Goal: Task Accomplishment & Management: Complete application form

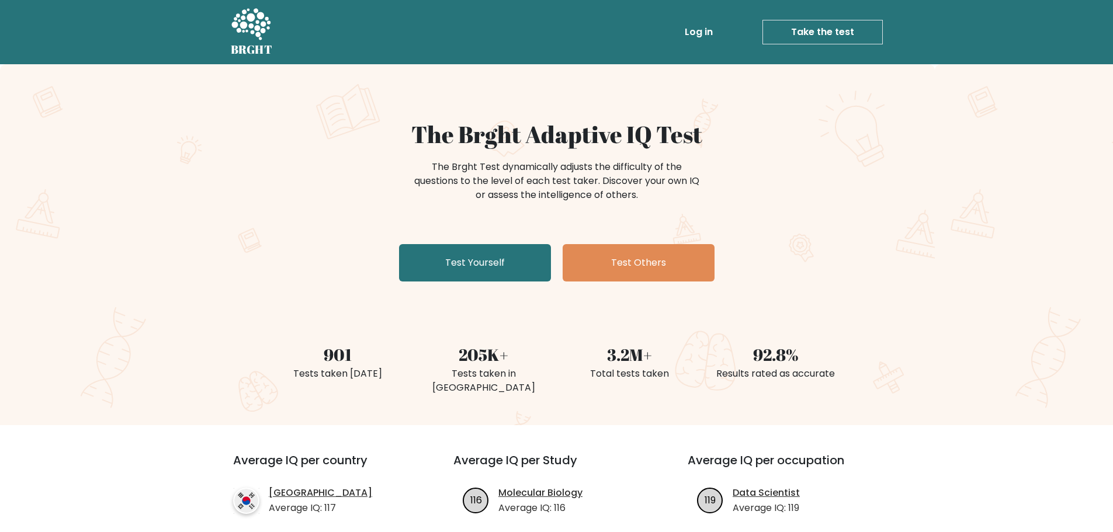
click at [703, 30] on link "Log in" at bounding box center [698, 31] width 37 height 23
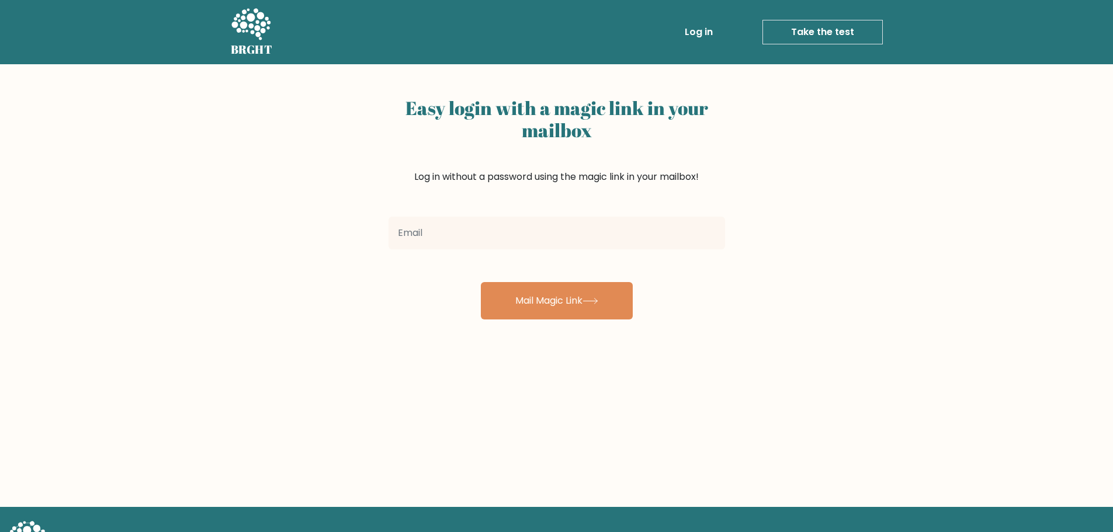
click at [534, 231] on input "email" at bounding box center [557, 233] width 337 height 33
type input "soquenocyril@gmail.com"
click at [481, 282] on button "Mail Magic Link" at bounding box center [557, 300] width 152 height 37
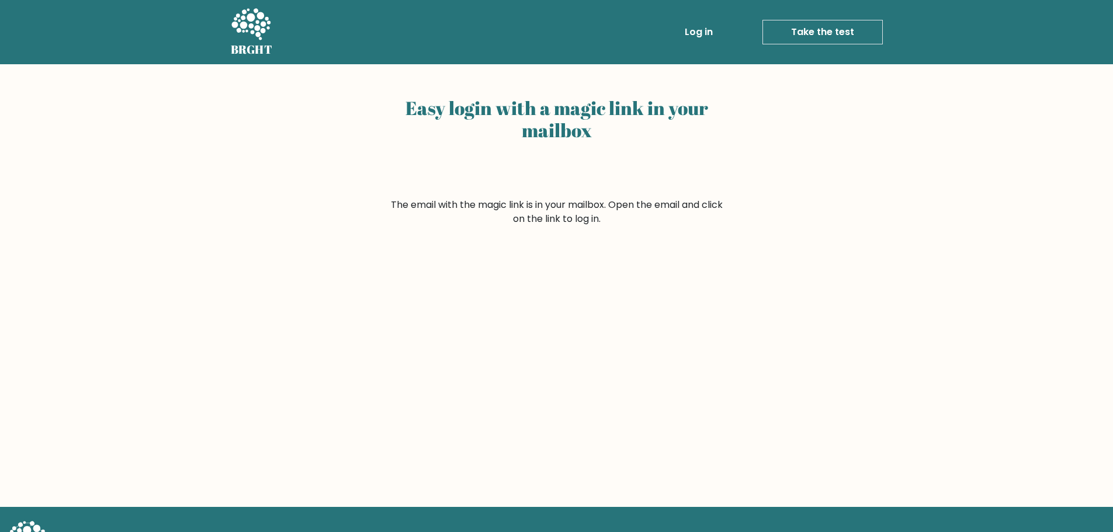
click at [688, 113] on h2 "Easy login with a magic link in your mailbox" at bounding box center [557, 119] width 337 height 45
click at [832, 45] on ul "Log in Take the test Take the test" at bounding box center [759, 32] width 248 height 34
click at [838, 34] on link "Take the test" at bounding box center [822, 32] width 120 height 25
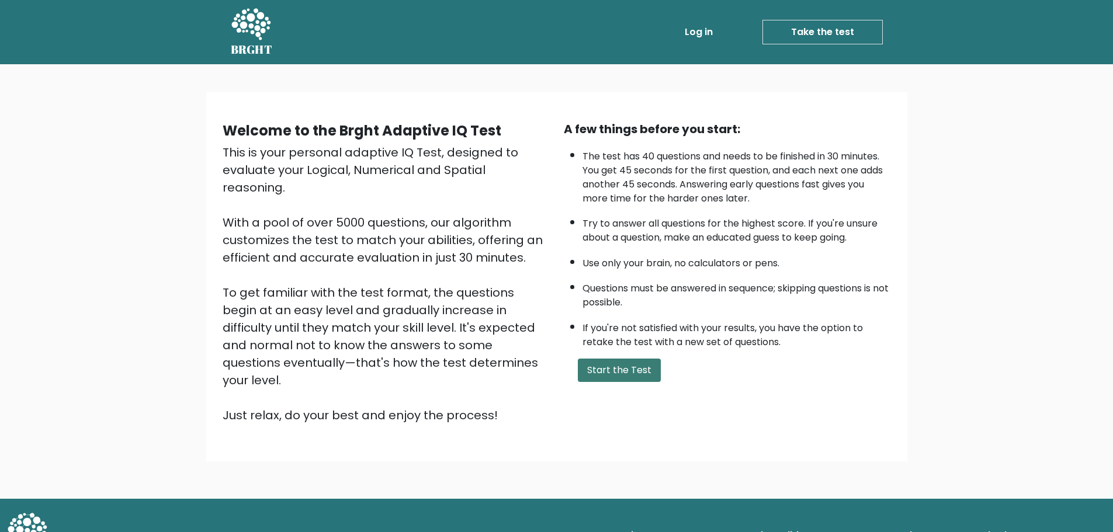
click at [608, 367] on button "Start the Test" at bounding box center [619, 370] width 83 height 23
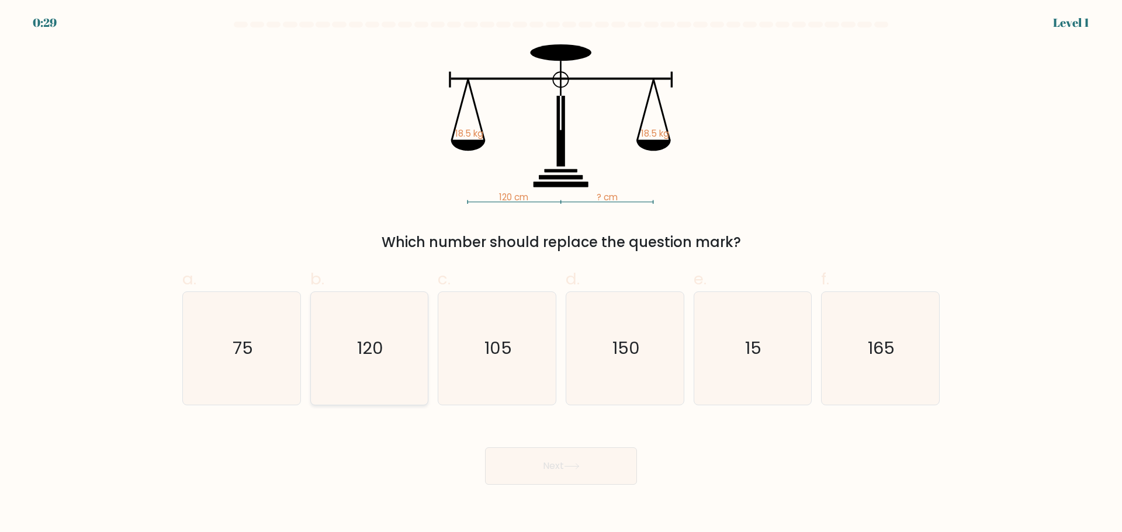
click at [372, 369] on icon "120" at bounding box center [369, 348] width 113 height 113
click at [561, 274] on input "b. 120" at bounding box center [561, 270] width 1 height 8
radio input "true"
click at [566, 466] on button "Next" at bounding box center [561, 466] width 152 height 37
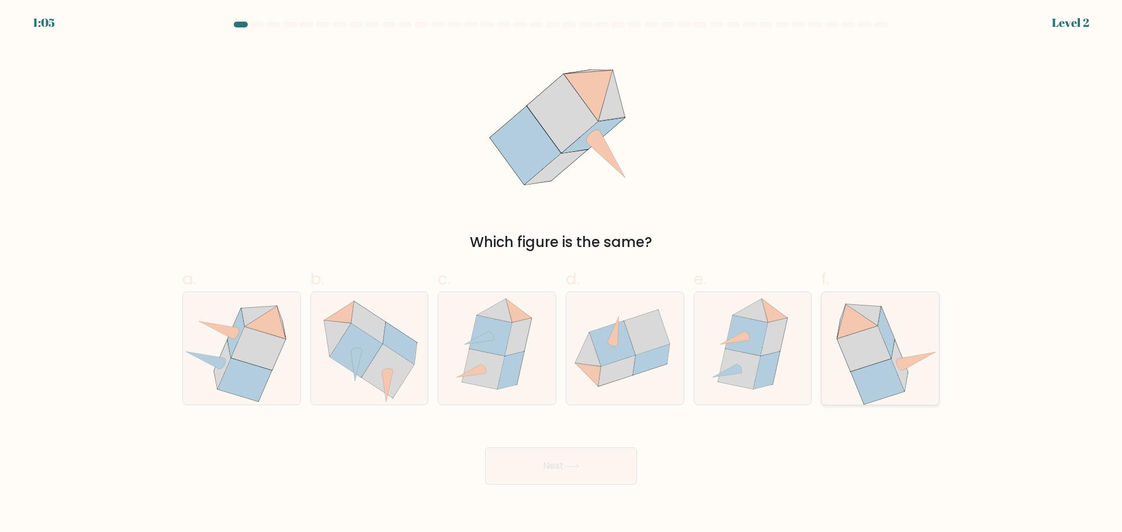
click at [863, 387] on icon at bounding box center [877, 381] width 53 height 45
click at [561, 274] on input "f." at bounding box center [561, 270] width 1 height 8
radio input "true"
click at [612, 477] on button "Next" at bounding box center [561, 466] width 152 height 37
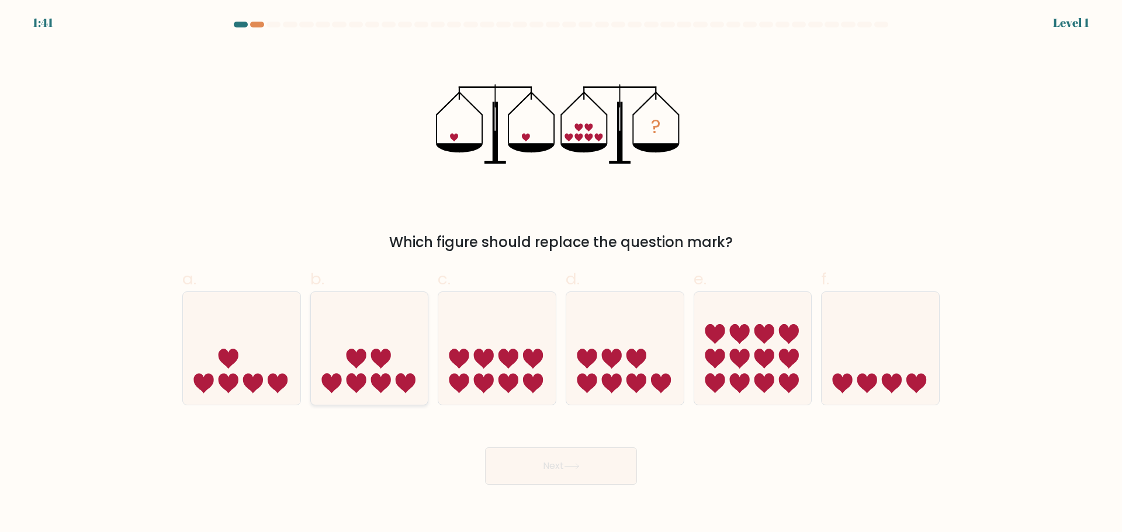
click at [376, 369] on icon at bounding box center [369, 348] width 117 height 97
click at [561, 274] on input "b." at bounding box center [561, 270] width 1 height 8
radio input "true"
click at [612, 464] on button "Next" at bounding box center [561, 466] width 152 height 37
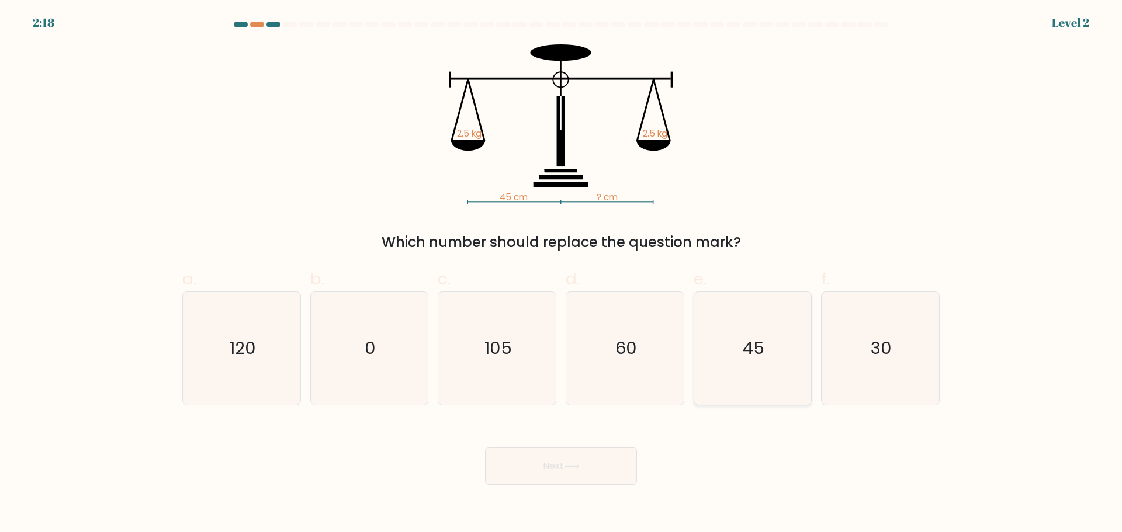
click at [747, 381] on icon "45" at bounding box center [752, 348] width 113 height 113
click at [561, 274] on input "e. 45" at bounding box center [561, 270] width 1 height 8
radio input "true"
click at [574, 478] on button "Next" at bounding box center [561, 466] width 152 height 37
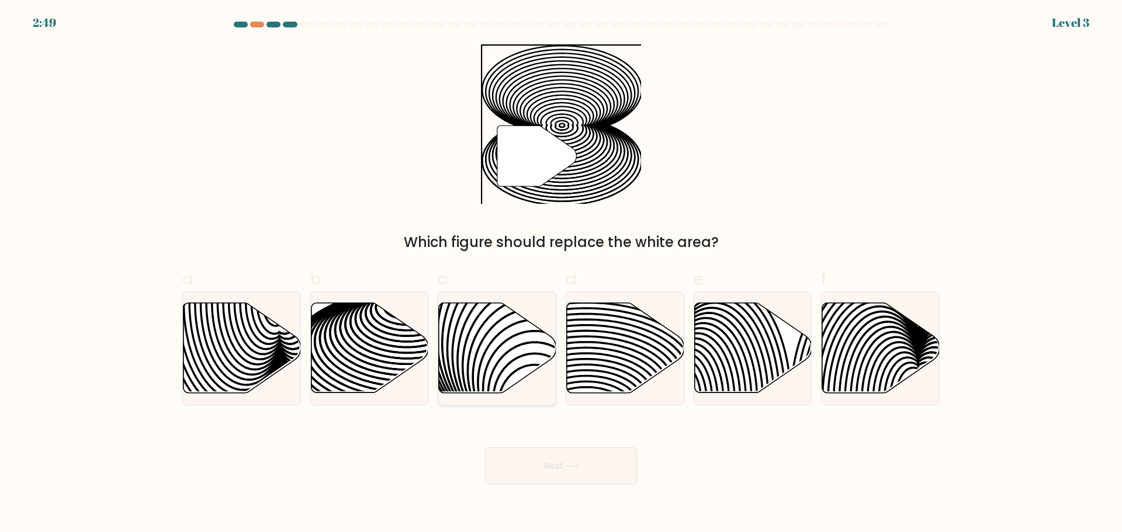
click at [514, 367] on icon at bounding box center [497, 348] width 117 height 90
click at [561, 274] on input "c." at bounding box center [561, 270] width 1 height 8
radio input "true"
click at [587, 457] on button "Next" at bounding box center [561, 466] width 152 height 37
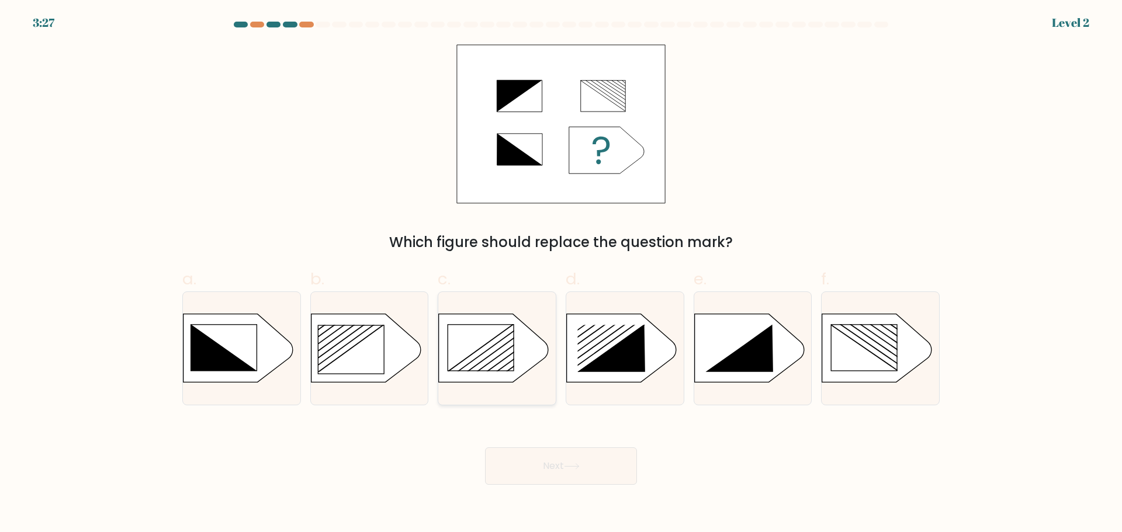
click at [482, 358] on rect at bounding box center [481, 348] width 66 height 46
click at [561, 274] on input "c." at bounding box center [561, 270] width 1 height 8
radio input "true"
click at [578, 466] on icon at bounding box center [572, 466] width 16 height 6
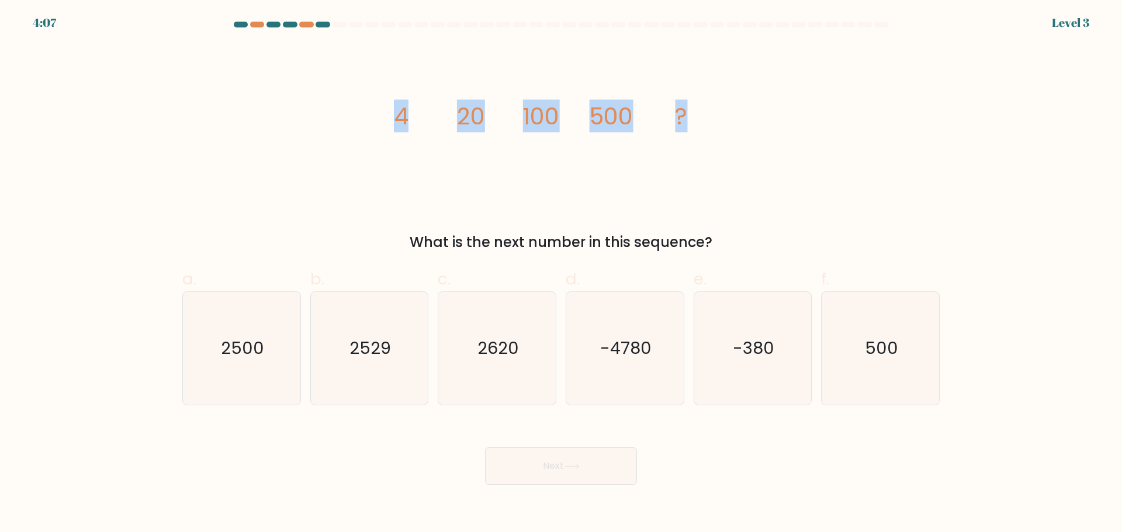
drag, startPoint x: 300, startPoint y: 148, endPoint x: 787, endPoint y: 144, distance: 487.3
click at [787, 144] on div "image/svg+xml 4 20 100 500 ? What is the next number in this sequence?" at bounding box center [560, 148] width 771 height 209
copy g "4 20 100 500 ?"
click at [261, 353] on text "2500" at bounding box center [242, 348] width 43 height 23
click at [561, 274] on input "a. 2500" at bounding box center [561, 270] width 1 height 8
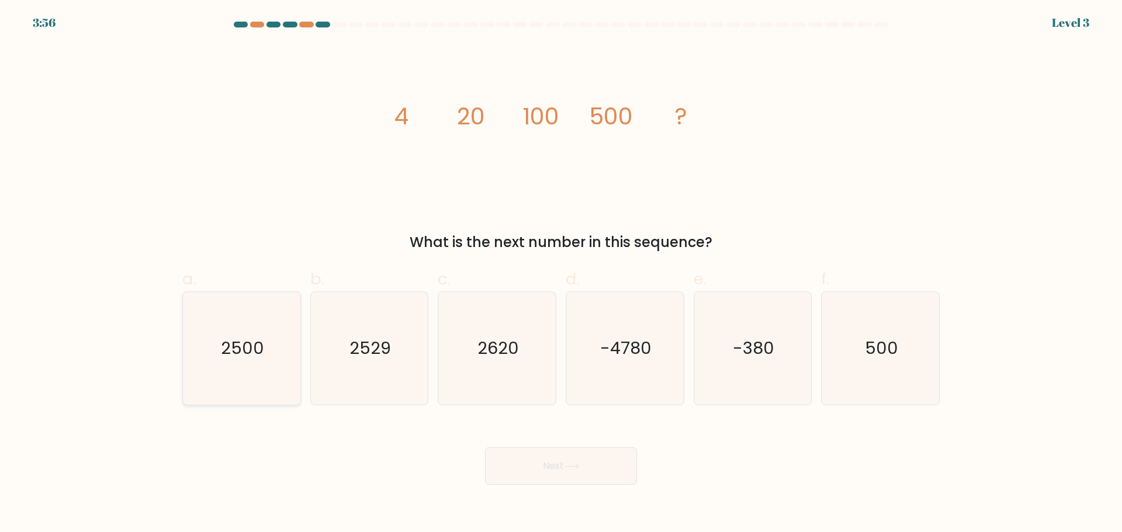
radio input "true"
click at [580, 476] on button "Next" at bounding box center [561, 466] width 152 height 37
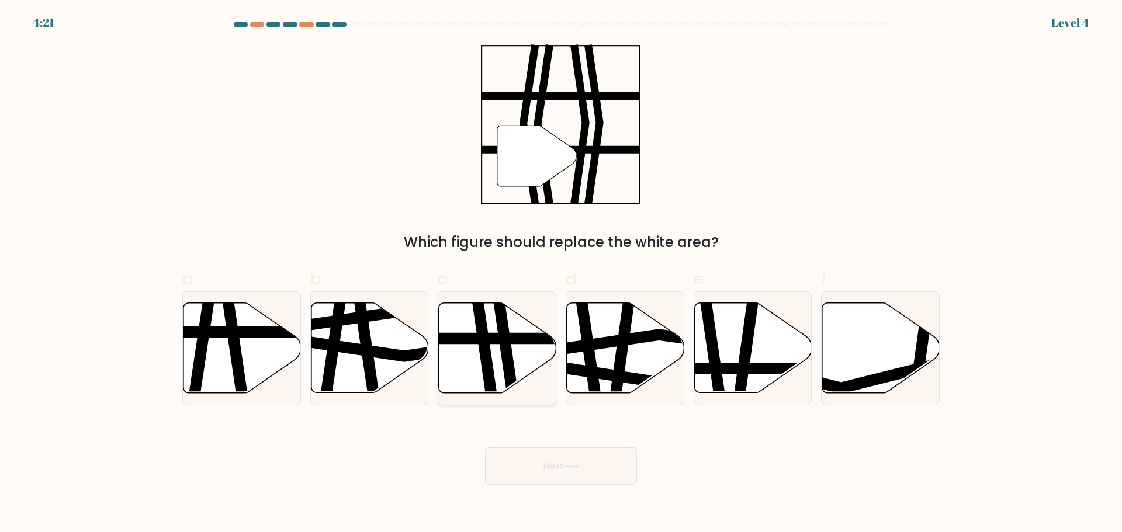
drag, startPoint x: 499, startPoint y: 373, endPoint x: 575, endPoint y: 387, distance: 77.3
click at [500, 373] on icon at bounding box center [497, 348] width 117 height 90
click at [561, 274] on input "c." at bounding box center [561, 270] width 1 height 8
radio input "true"
click at [565, 471] on button "Next" at bounding box center [561, 466] width 152 height 37
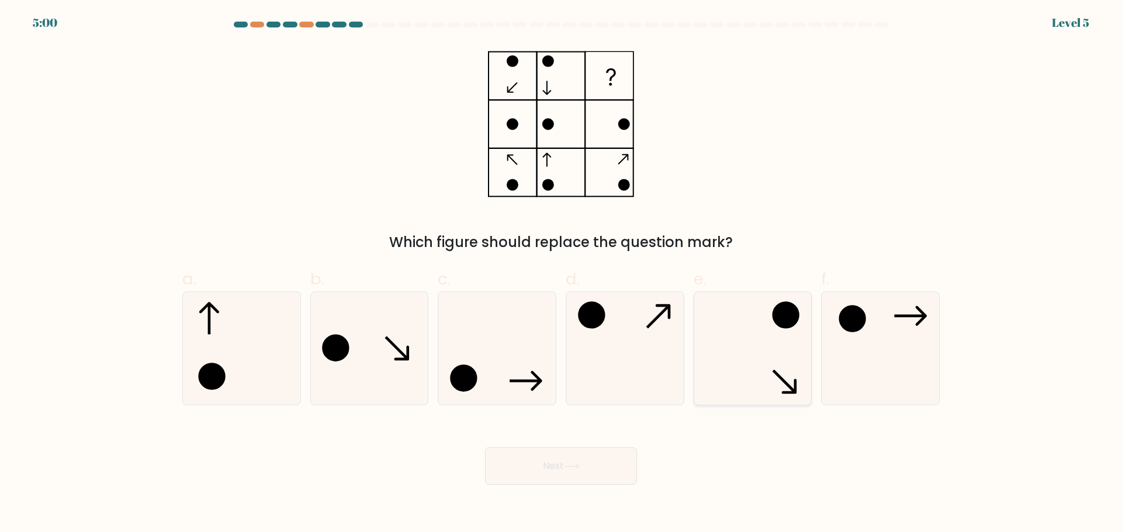
click at [777, 344] on icon at bounding box center [752, 348] width 113 height 113
click at [561, 274] on input "e." at bounding box center [561, 270] width 1 height 8
radio input "true"
click at [611, 453] on button "Next" at bounding box center [561, 466] width 152 height 37
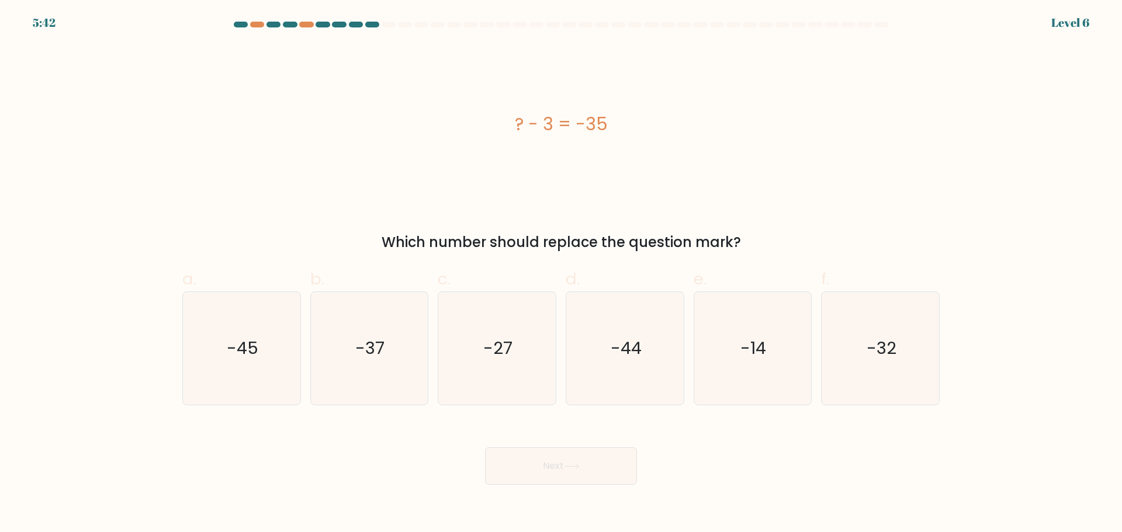
drag, startPoint x: 666, startPoint y: 127, endPoint x: 702, endPoint y: 117, distance: 37.4
click at [671, 126] on div "? - 3 = -35" at bounding box center [560, 124] width 757 height 26
copy div "? - 3 = -35"
click at [879, 370] on icon "-32" at bounding box center [880, 348] width 113 height 113
click at [561, 274] on input "f. -32" at bounding box center [561, 270] width 1 height 8
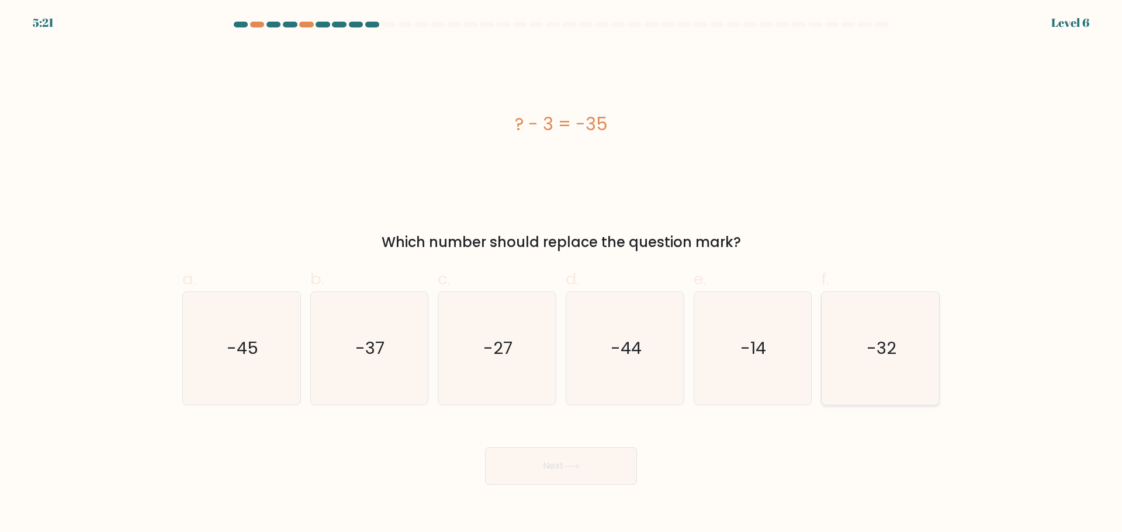
radio input "true"
click at [570, 459] on button "Next" at bounding box center [561, 466] width 152 height 37
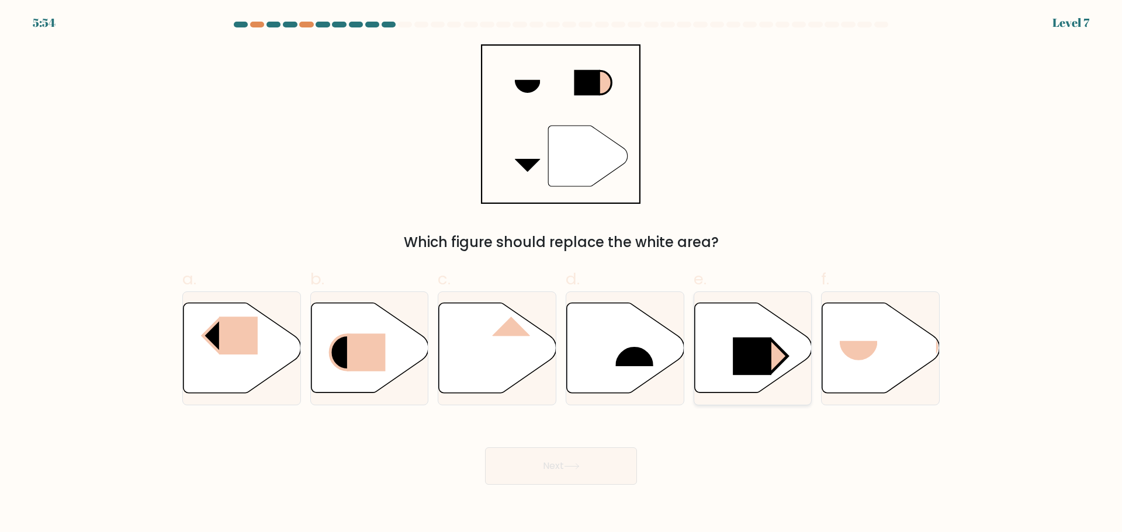
click at [734, 363] on rect at bounding box center [752, 356] width 39 height 38
click at [561, 274] on input "e." at bounding box center [561, 270] width 1 height 8
radio input "true"
click at [613, 469] on button "Next" at bounding box center [561, 466] width 152 height 37
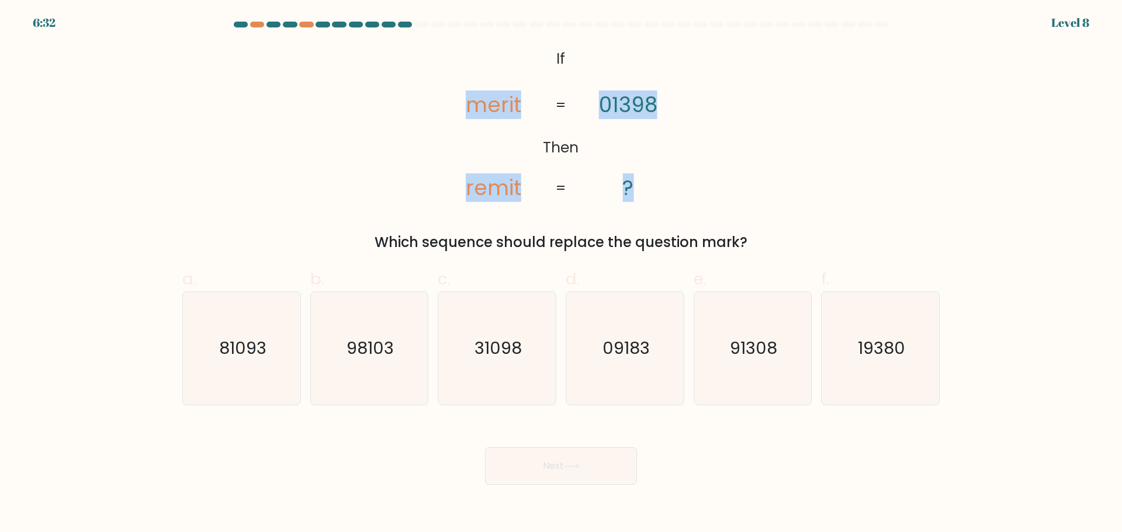
drag, startPoint x: 602, startPoint y: 85, endPoint x: 689, endPoint y: 186, distance: 133.8
click at [689, 186] on icon "@import url('https://fonts.googleapis.com/css?family=Abril+Fatface:400,100,100i…" at bounding box center [560, 123] width 259 height 159
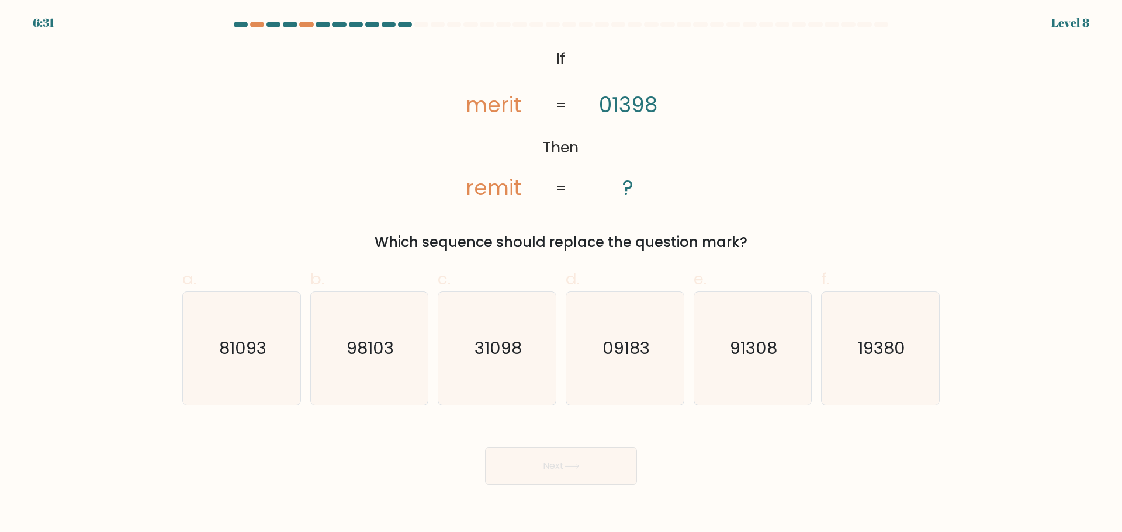
click at [538, 51] on icon "@import url('https://fonts.googleapis.com/css?family=Abril+Fatface:400,100,100i…" at bounding box center [560, 123] width 259 height 159
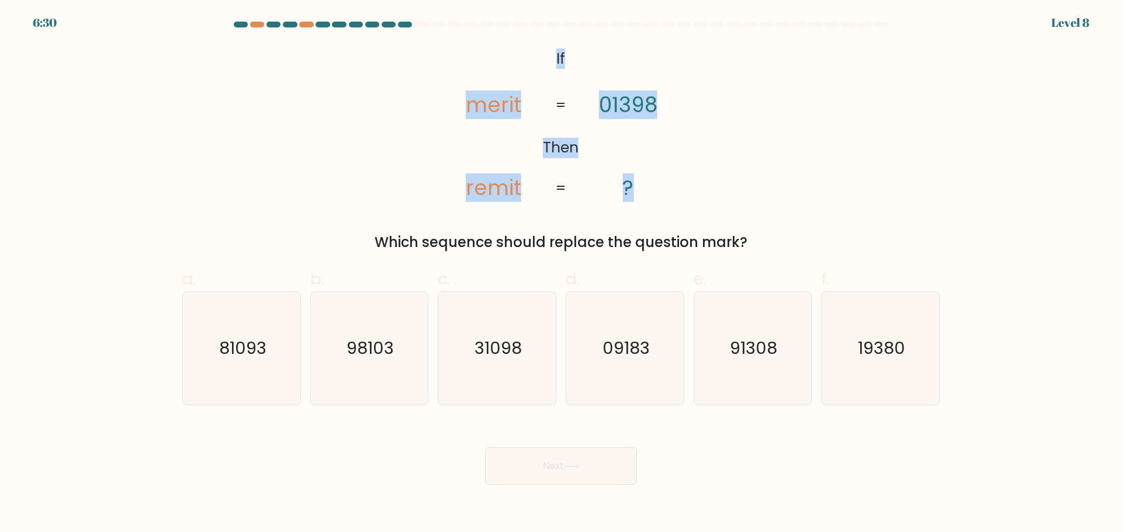
drag, startPoint x: 552, startPoint y: 53, endPoint x: 883, endPoint y: 103, distance: 334.5
click at [683, 185] on icon "@import url('https://fonts.googleapis.com/css?family=Abril+Fatface:400,100,100i…" at bounding box center [560, 123] width 259 height 159
copy icon "If Then merit remit 01398 ?"
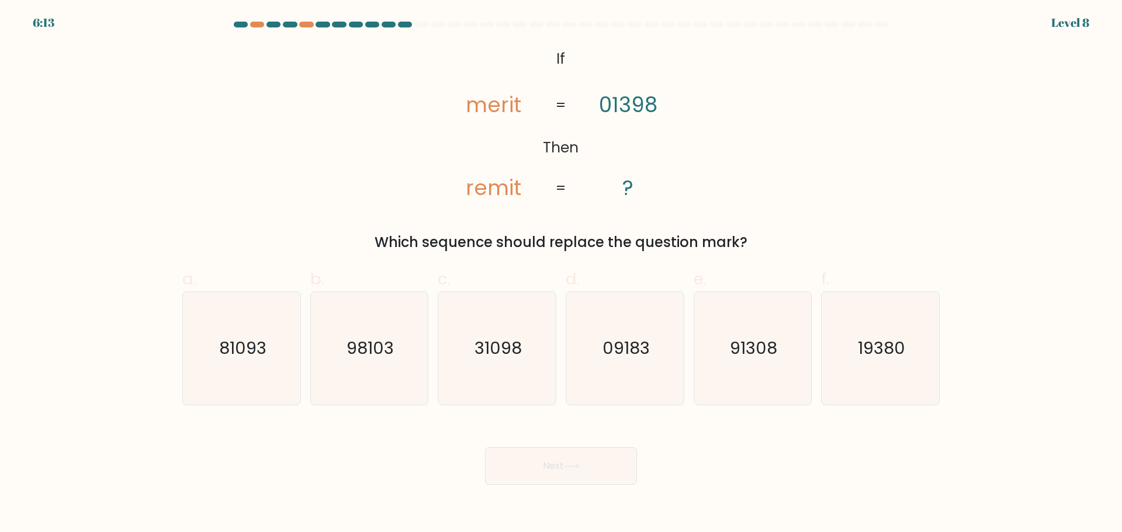
click at [784, 220] on div "@import url('https://fonts.googleapis.com/css?family=Abril+Fatface:400,100,100i…" at bounding box center [560, 148] width 771 height 209
click at [775, 381] on icon "91308" at bounding box center [752, 348] width 113 height 113
click at [561, 274] on input "e. 91308" at bounding box center [561, 270] width 1 height 8
radio input "true"
click at [582, 456] on button "Next" at bounding box center [561, 466] width 152 height 37
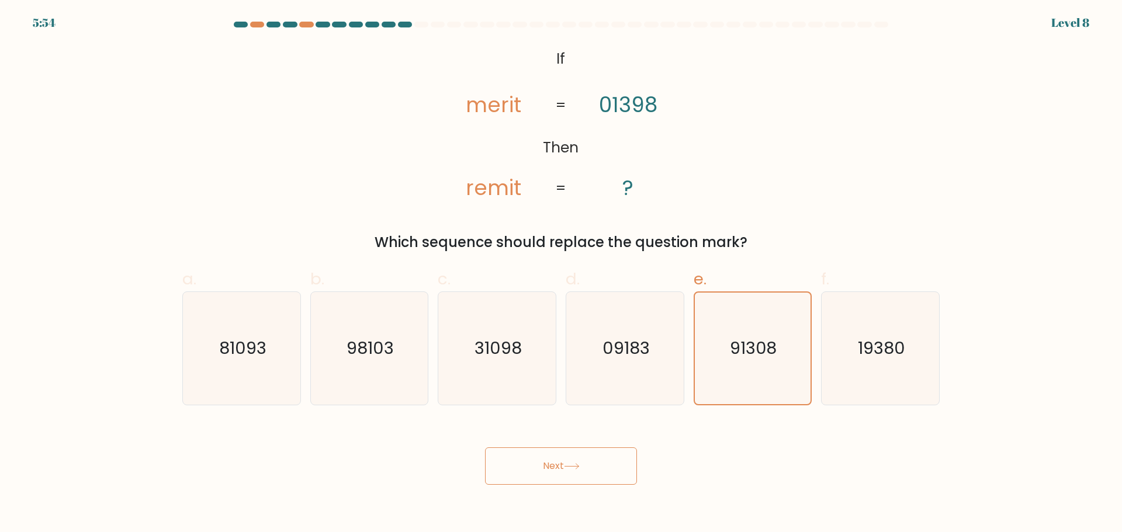
click at [580, 463] on icon at bounding box center [572, 466] width 16 height 6
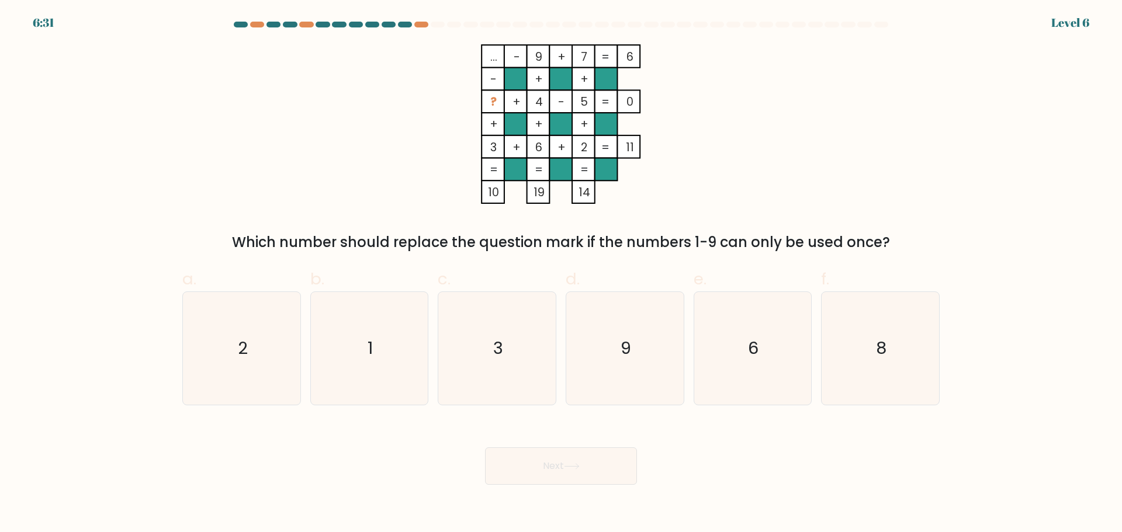
drag, startPoint x: 487, startPoint y: 101, endPoint x: 641, endPoint y: 98, distance: 154.3
click at [648, 104] on icon "... - 9 + 7 6 - + + ? + 4 - 5 0 + + + 3 + 6 + 2 = 11 = = = = 10 19 14 =" at bounding box center [561, 123] width 351 height 159
click at [639, 98] on rect at bounding box center [629, 102] width 23 height 23
drag, startPoint x: 626, startPoint y: 102, endPoint x: 508, endPoint y: 103, distance: 118.0
click at [508, 103] on icon "... - 9 + 7 6 - + + ? + 4 - 5 0 + + + 3 + 6 + 2 = 11 = = = = 10 19 14 =" at bounding box center [561, 123] width 351 height 159
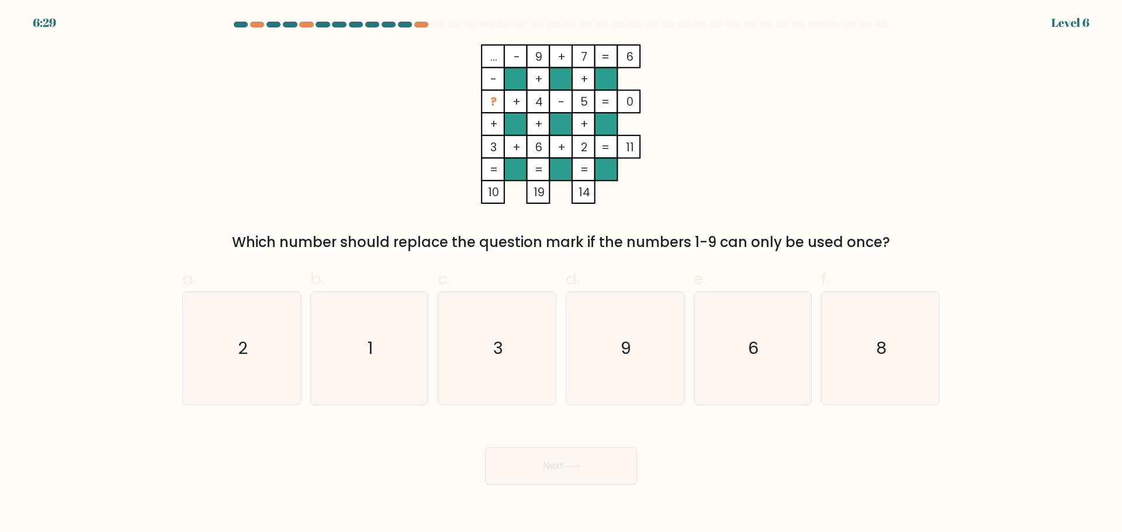
click at [494, 66] on rect at bounding box center [492, 56] width 23 height 23
drag, startPoint x: 482, startPoint y: 45, endPoint x: 647, endPoint y: 108, distance: 177.0
click at [647, 108] on icon "... - 9 + 7 6 - + + ? + 4 - 5 0 + + + 3 + 6 + 2 = 11 = = = = 10 19 14 =" at bounding box center [561, 123] width 351 height 159
copy icon "... - 9 + 7 6 - + + ? + 4 - 5 0"
click at [753, 387] on icon "6" at bounding box center [752, 348] width 113 height 113
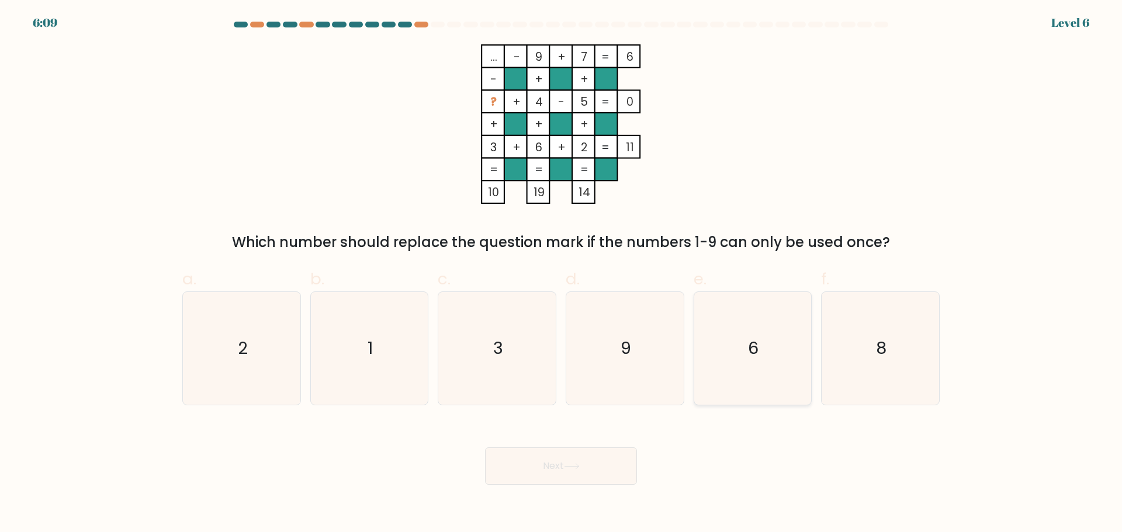
click at [561, 274] on input "e. 6" at bounding box center [561, 270] width 1 height 8
radio input "true"
click at [559, 453] on button "Next" at bounding box center [561, 466] width 152 height 37
click at [573, 464] on icon at bounding box center [572, 466] width 16 height 6
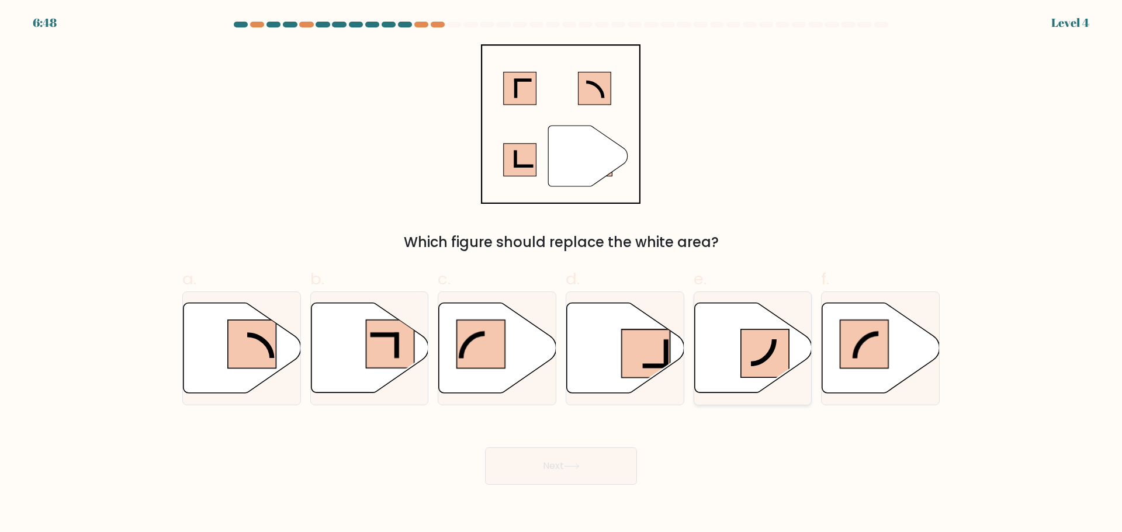
click at [758, 372] on rect at bounding box center [765, 354] width 48 height 48
click at [561, 274] on input "e." at bounding box center [561, 270] width 1 height 8
radio input "true"
click at [568, 469] on icon at bounding box center [572, 466] width 16 height 6
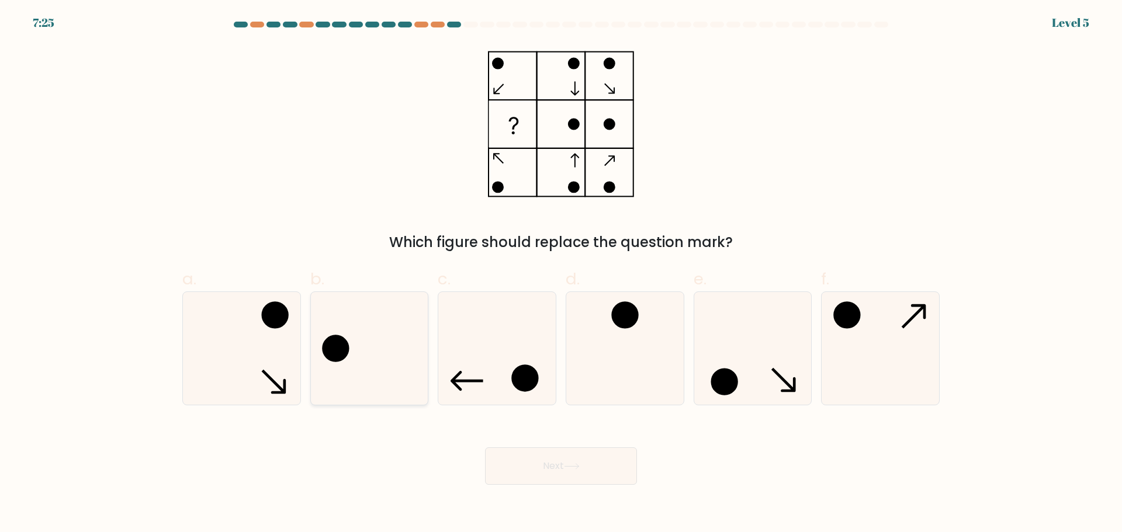
click at [366, 344] on icon at bounding box center [369, 348] width 113 height 113
click at [561, 274] on input "b." at bounding box center [561, 270] width 1 height 8
radio input "true"
click at [566, 475] on button "Next" at bounding box center [561, 466] width 152 height 37
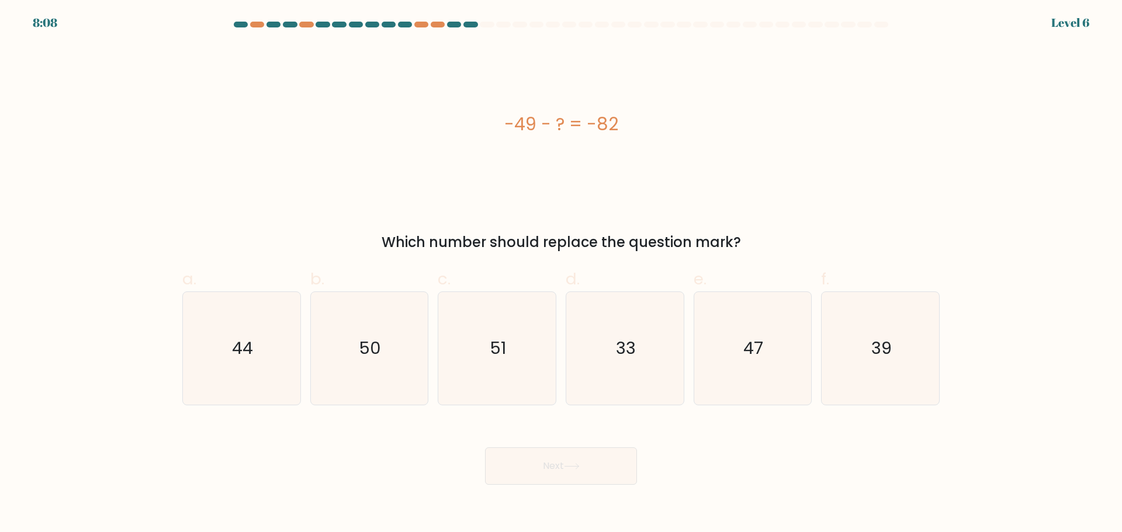
drag, startPoint x: 626, startPoint y: 117, endPoint x: 699, endPoint y: 118, distance: 72.4
click at [675, 120] on div "-49 - ? = -82" at bounding box center [560, 124] width 757 height 26
copy div "-49 - ? = -82"
click at [606, 342] on icon "33" at bounding box center [624, 348] width 113 height 113
click at [561, 274] on input "d. 33" at bounding box center [561, 270] width 1 height 8
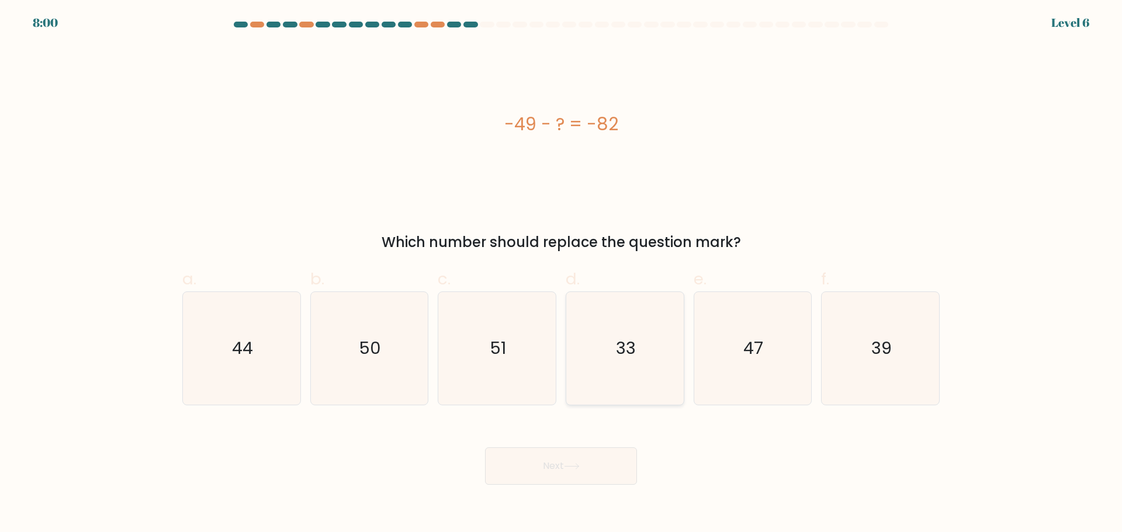
radio input "true"
click at [593, 477] on button "Next" at bounding box center [561, 466] width 152 height 37
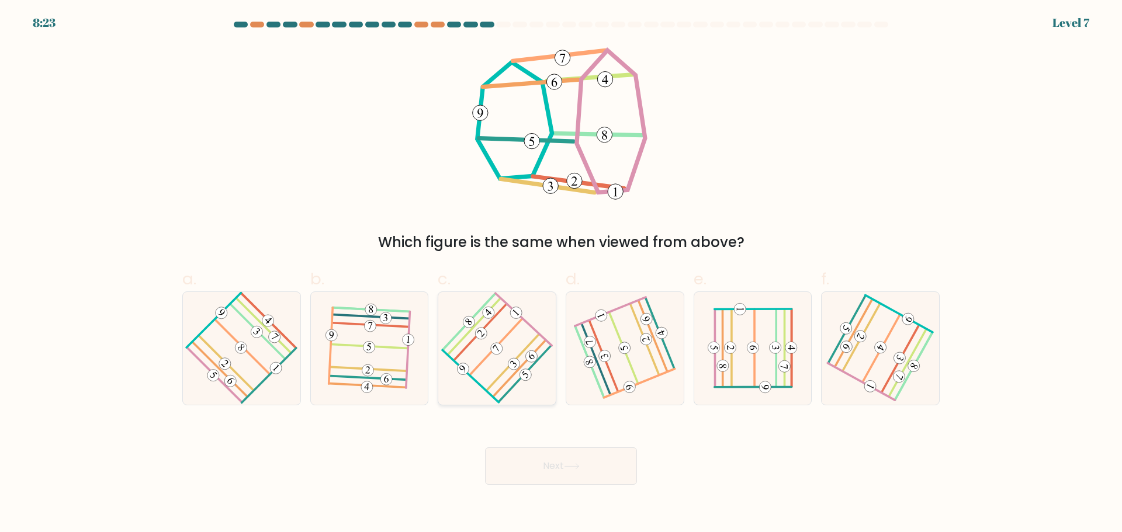
click at [514, 358] on icon at bounding box center [496, 348] width 89 height 90
click at [561, 274] on input "c." at bounding box center [561, 270] width 1 height 8
radio input "true"
click at [601, 477] on button "Next" at bounding box center [561, 466] width 152 height 37
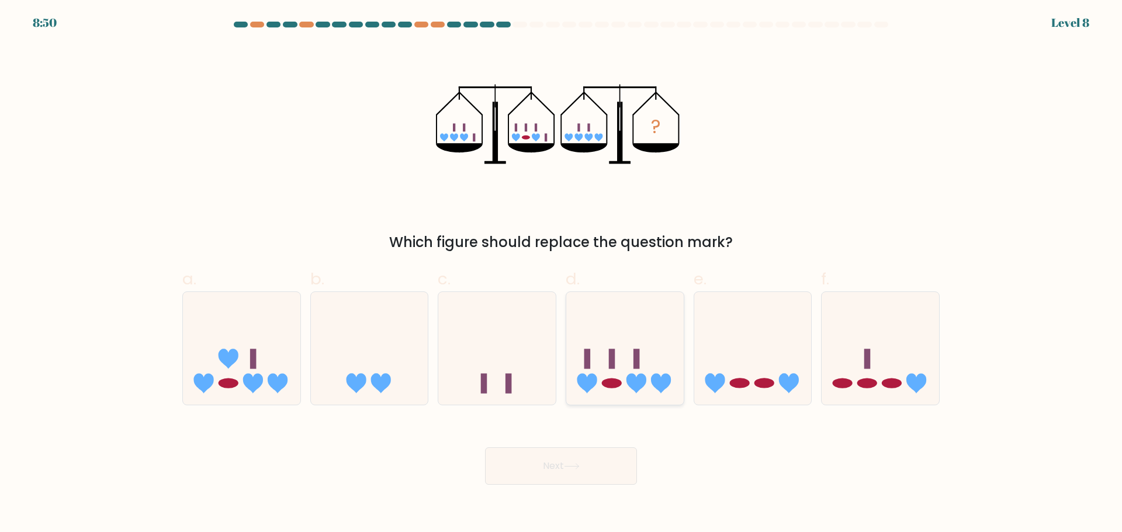
click at [651, 341] on icon at bounding box center [624, 348] width 117 height 97
click at [561, 274] on input "d." at bounding box center [561, 270] width 1 height 8
radio input "true"
click at [608, 461] on button "Next" at bounding box center [561, 466] width 152 height 37
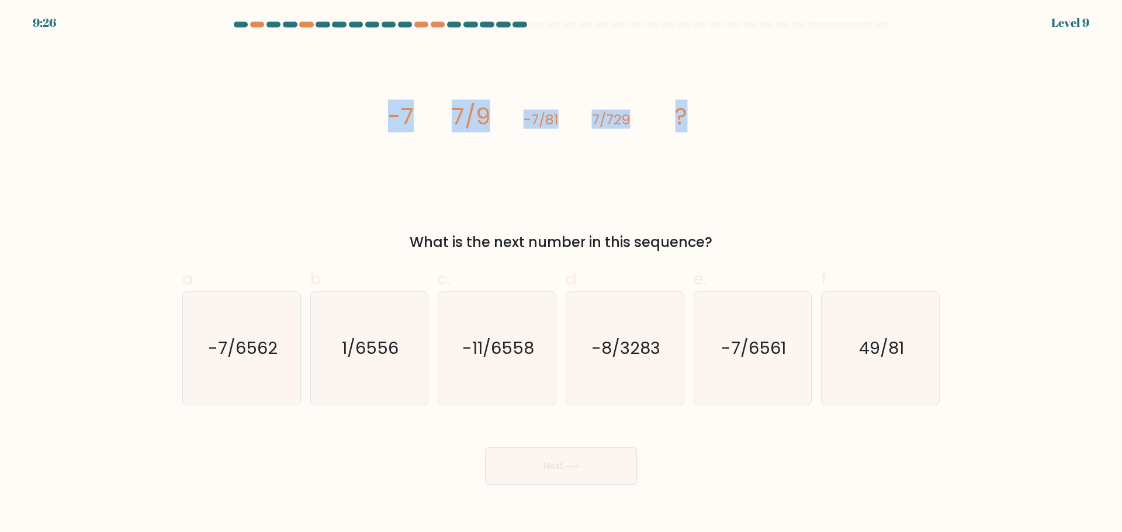
drag, startPoint x: 462, startPoint y: 116, endPoint x: 756, endPoint y: 127, distance: 294.1
click at [756, 127] on div "image/svg+xml -7 7/9 -7/81 7/729 ? What is the next number in this sequence?" at bounding box center [560, 148] width 771 height 209
copy g "-7 7/9 -7/81 7/729 ?"
click at [791, 333] on icon "-7/6561" at bounding box center [752, 348] width 113 height 113
click at [561, 274] on input "e. -7/6561" at bounding box center [561, 270] width 1 height 8
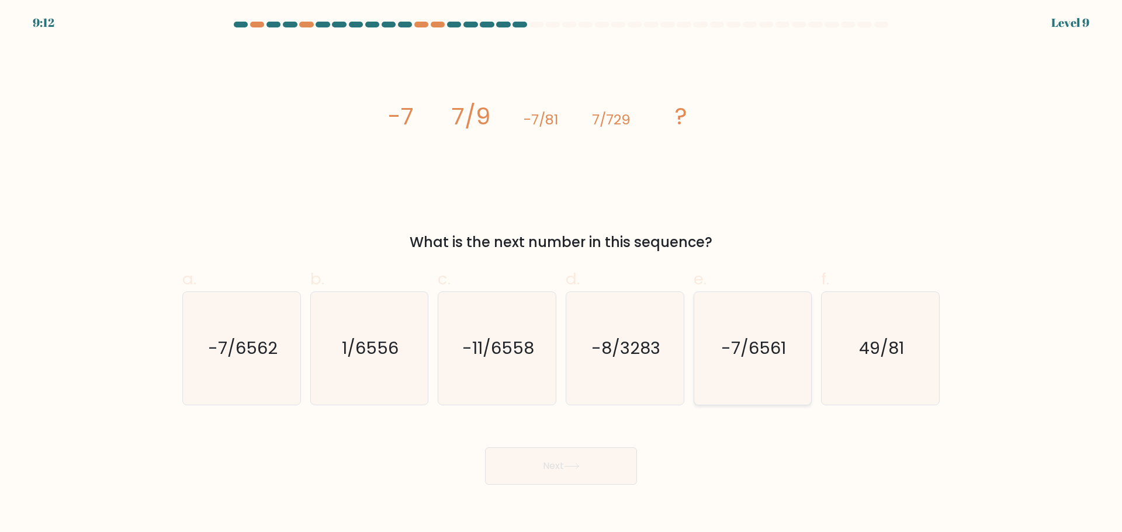
radio input "true"
click at [626, 467] on button "Next" at bounding box center [561, 466] width 152 height 37
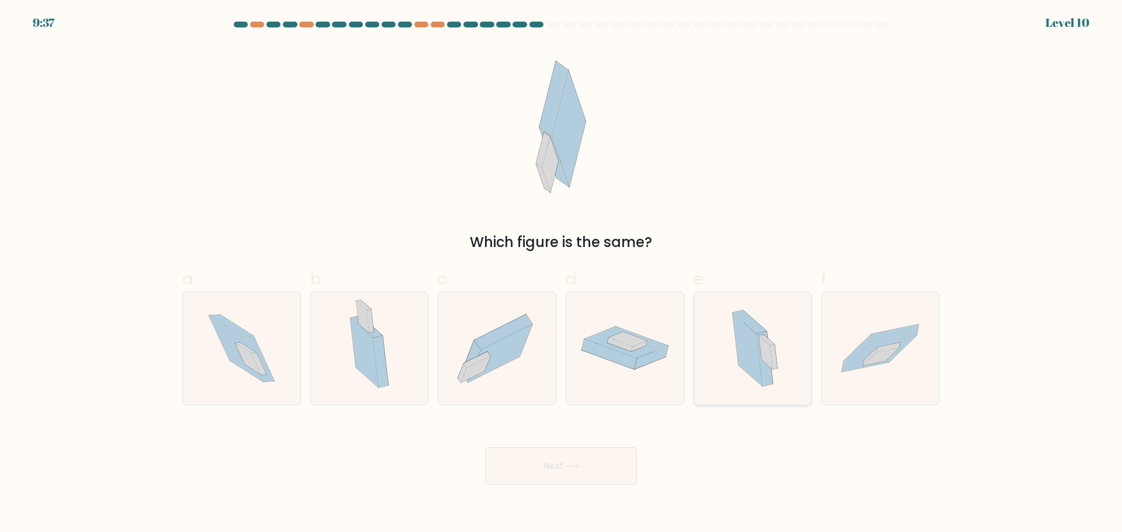
click at [748, 349] on icon at bounding box center [748, 349] width 30 height 73
click at [561, 274] on input "e." at bounding box center [561, 270] width 1 height 8
radio input "true"
click at [607, 468] on button "Next" at bounding box center [561, 466] width 152 height 37
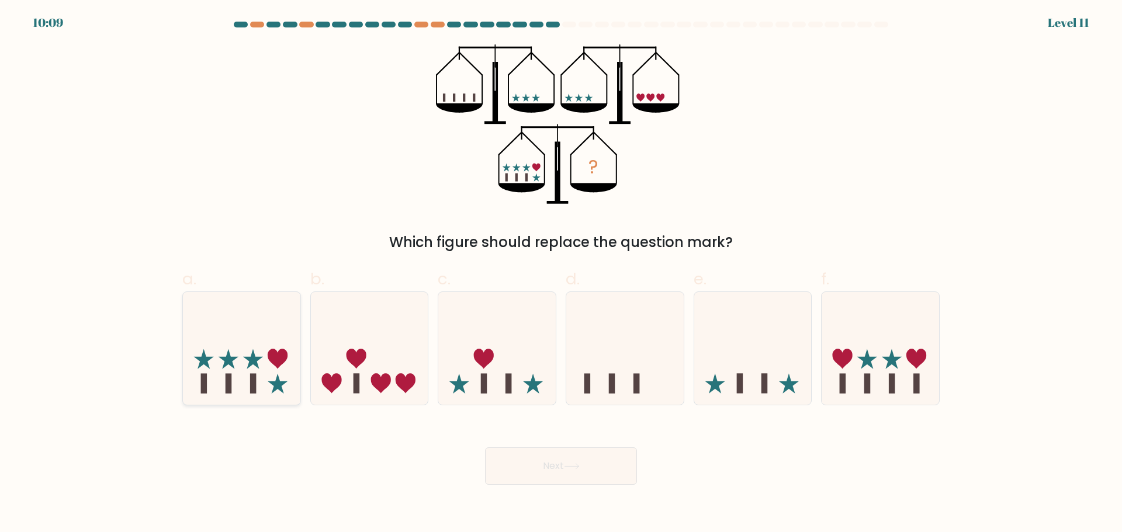
click at [273, 369] on icon at bounding box center [241, 348] width 117 height 97
click at [561, 274] on input "a." at bounding box center [561, 270] width 1 height 8
radio input "true"
click at [570, 490] on body "10:09 Level 11" at bounding box center [561, 266] width 1122 height 532
click at [581, 479] on button "Next" at bounding box center [561, 466] width 152 height 37
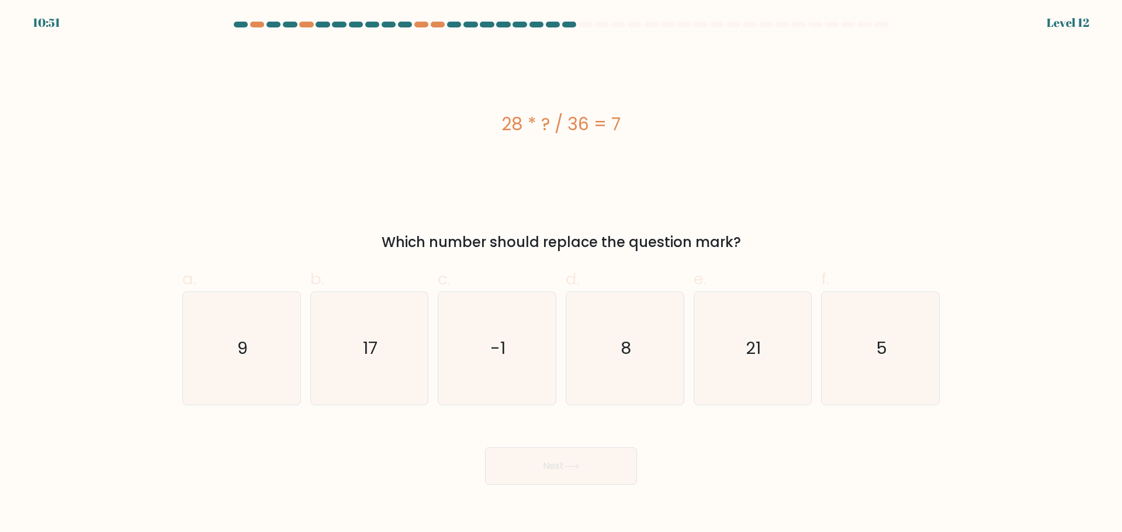
drag, startPoint x: 469, startPoint y: 130, endPoint x: 689, endPoint y: 131, distance: 220.3
click at [677, 129] on div "28 * ? / 36 = 7" at bounding box center [560, 124] width 757 height 26
copy div "28 * ? / 36 = 7"
click at [261, 353] on icon "9" at bounding box center [241, 348] width 113 height 113
click at [561, 274] on input "a. 9" at bounding box center [561, 270] width 1 height 8
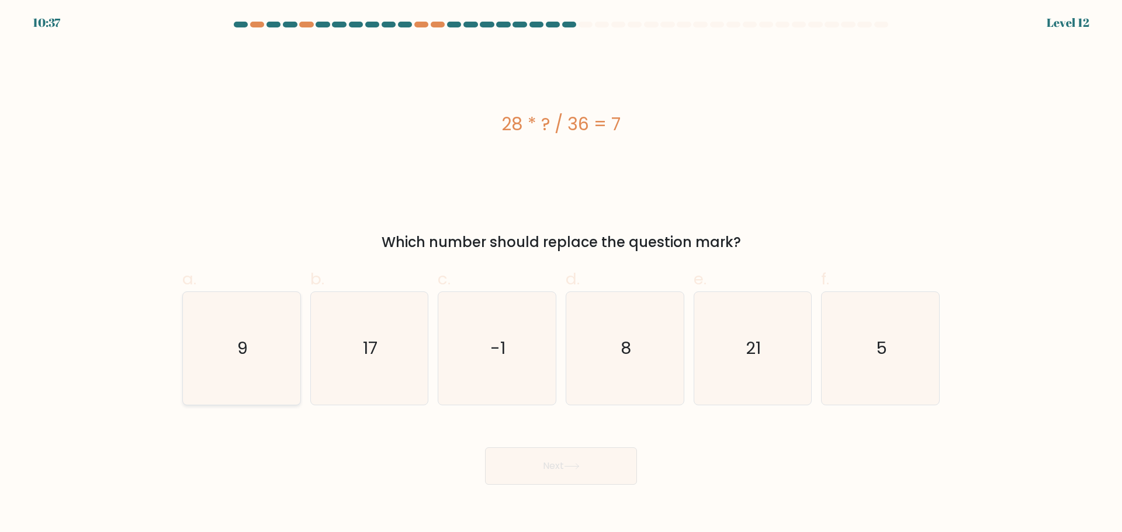
radio input "true"
click at [607, 471] on button "Next" at bounding box center [561, 466] width 152 height 37
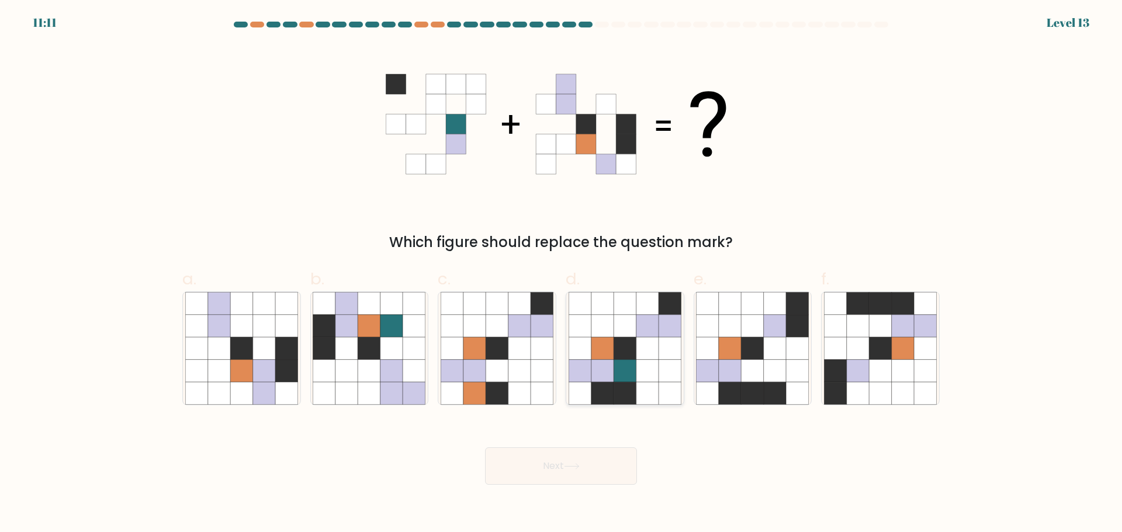
click at [657, 374] on icon at bounding box center [647, 370] width 22 height 22
click at [561, 274] on input "d." at bounding box center [561, 270] width 1 height 8
radio input "true"
click at [595, 466] on button "Next" at bounding box center [561, 466] width 152 height 37
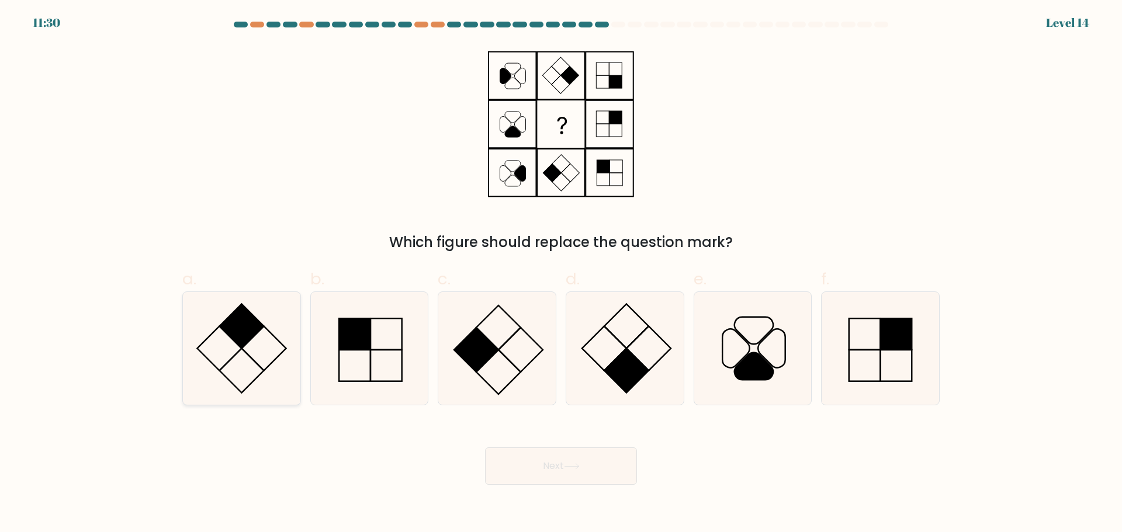
click at [258, 358] on icon at bounding box center [241, 348] width 113 height 113
click at [561, 274] on input "a." at bounding box center [561, 270] width 1 height 8
radio input "true"
click at [553, 457] on button "Next" at bounding box center [561, 466] width 152 height 37
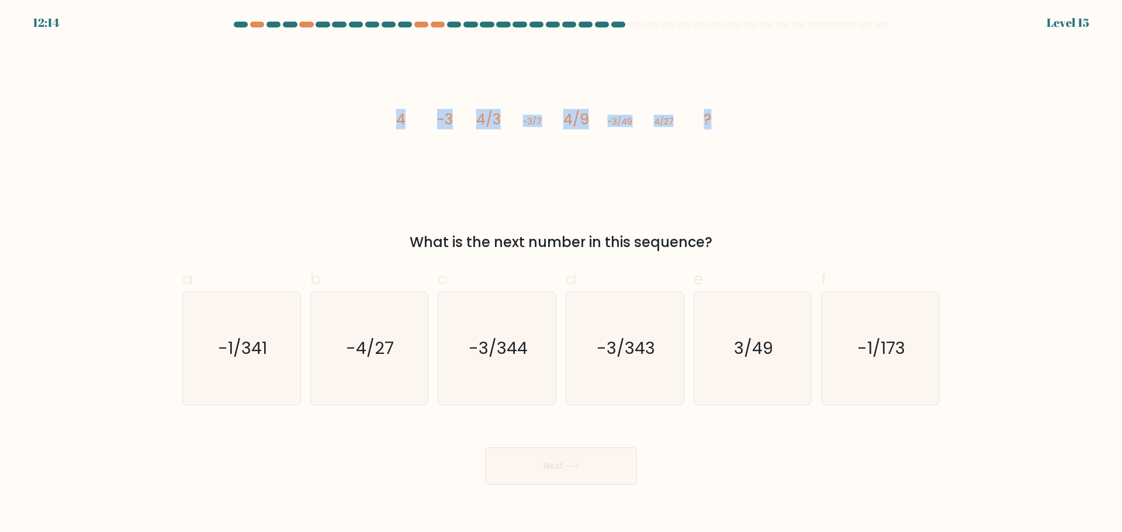
drag, startPoint x: 443, startPoint y: 127, endPoint x: 798, endPoint y: 120, distance: 354.7
click at [798, 120] on div "image/svg+xml 4 -3 4/3 -3/7 4/9 -3/49 4/27 ? What is the next number in this se…" at bounding box center [560, 148] width 771 height 209
copy g "4 -3 4/3 -3/7 4/9 -3/49 4/27 ?"
click at [625, 344] on text "-3/343" at bounding box center [625, 348] width 58 height 23
click at [561, 274] on input "d. -3/343" at bounding box center [561, 270] width 1 height 8
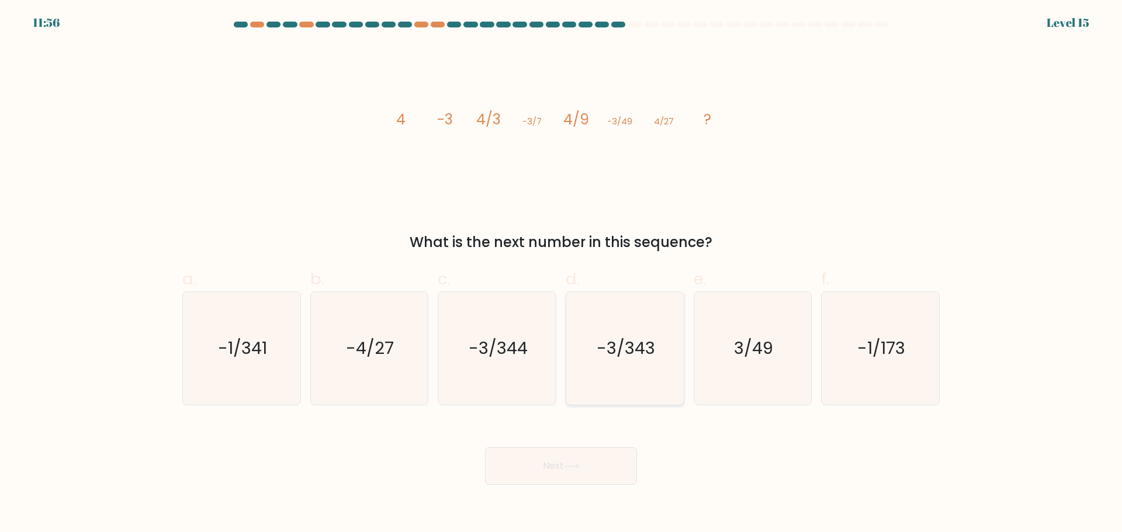
radio input "true"
click at [591, 462] on button "Next" at bounding box center [561, 466] width 152 height 37
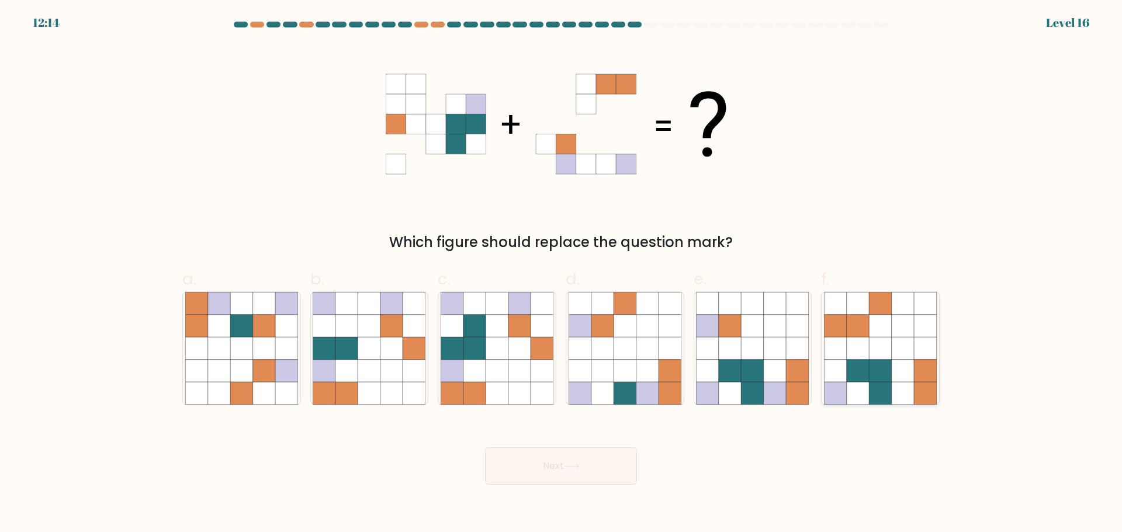
click at [913, 391] on icon at bounding box center [903, 393] width 22 height 22
click at [561, 274] on input "f." at bounding box center [561, 270] width 1 height 8
radio input "true"
click at [584, 453] on button "Next" at bounding box center [561, 466] width 152 height 37
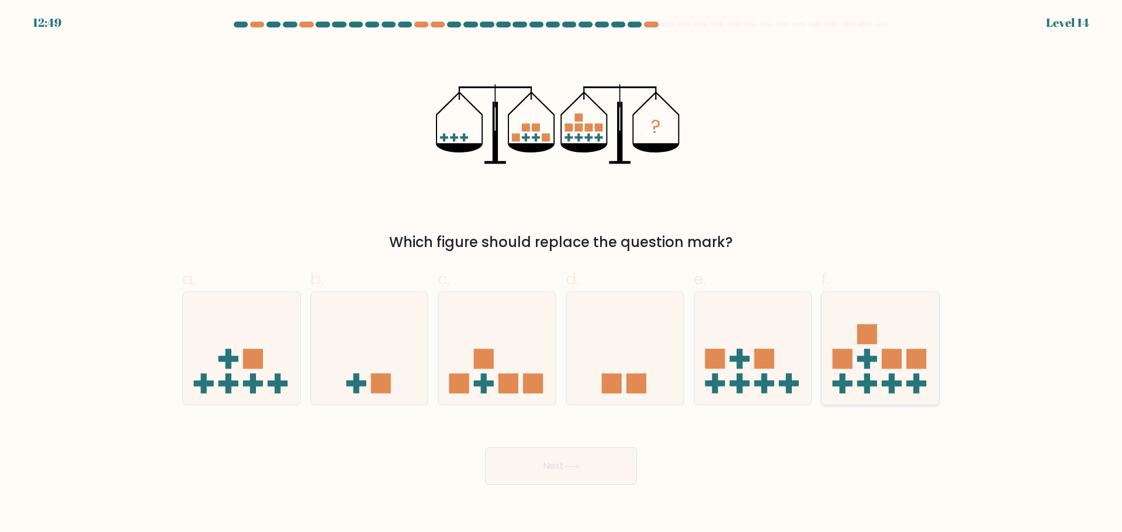
click at [856, 354] on icon at bounding box center [879, 348] width 117 height 97
click at [561, 274] on input "f." at bounding box center [561, 270] width 1 height 8
radio input "true"
click at [602, 469] on button "Next" at bounding box center [561, 466] width 152 height 37
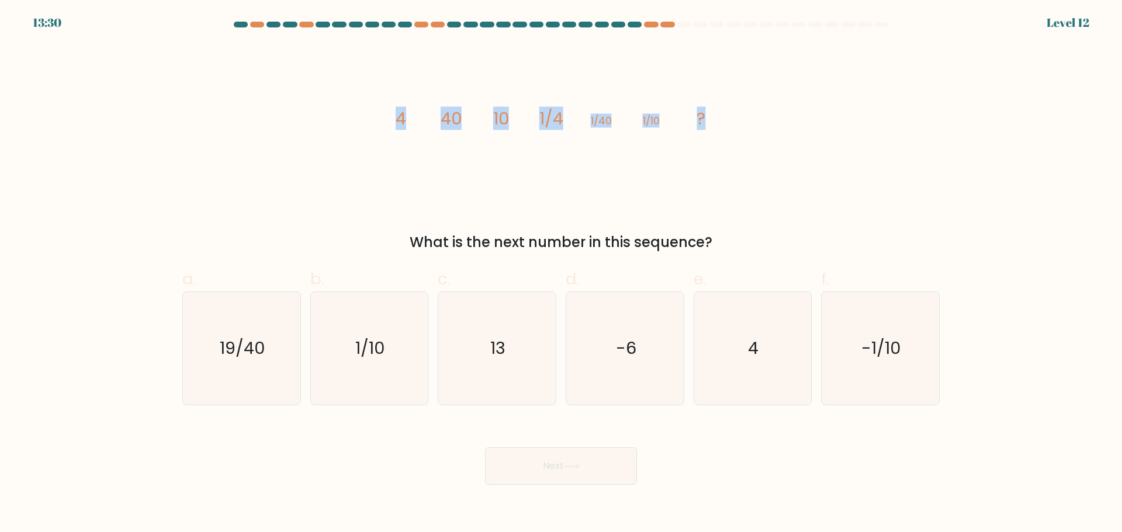
drag, startPoint x: 311, startPoint y: 130, endPoint x: 795, endPoint y: 147, distance: 484.0
click at [795, 147] on div "image/svg+xml 4 40 10 1/4 1/40 1/10 ? What is the next number in this sequence?" at bounding box center [560, 148] width 771 height 209
copy g "4 40 10 1/4 1/40 1/10 ?"
click at [762, 356] on icon "4" at bounding box center [752, 348] width 113 height 113
click at [561, 274] on input "e. 4" at bounding box center [561, 270] width 1 height 8
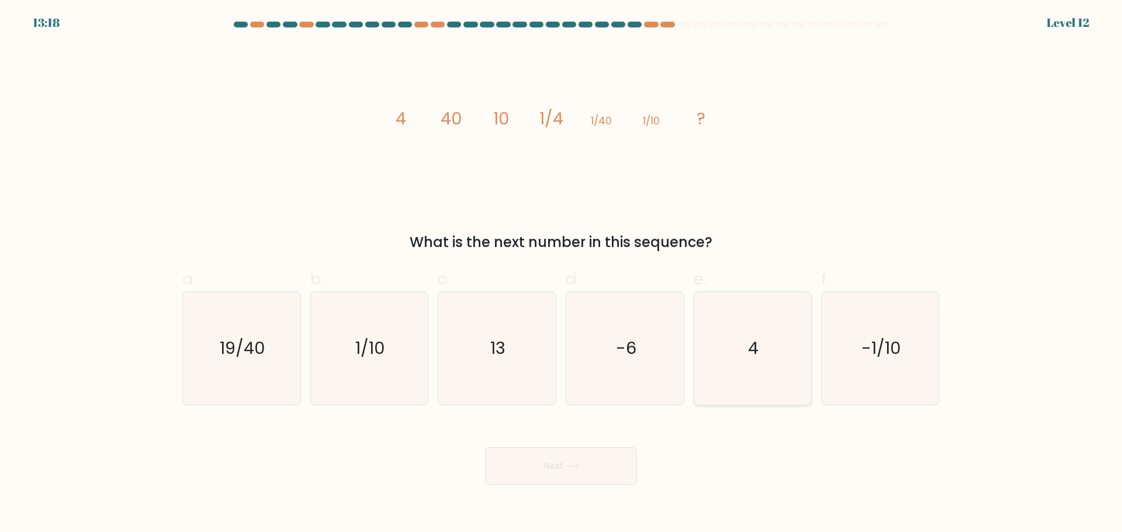
radio input "true"
click at [594, 478] on button "Next" at bounding box center [561, 466] width 152 height 37
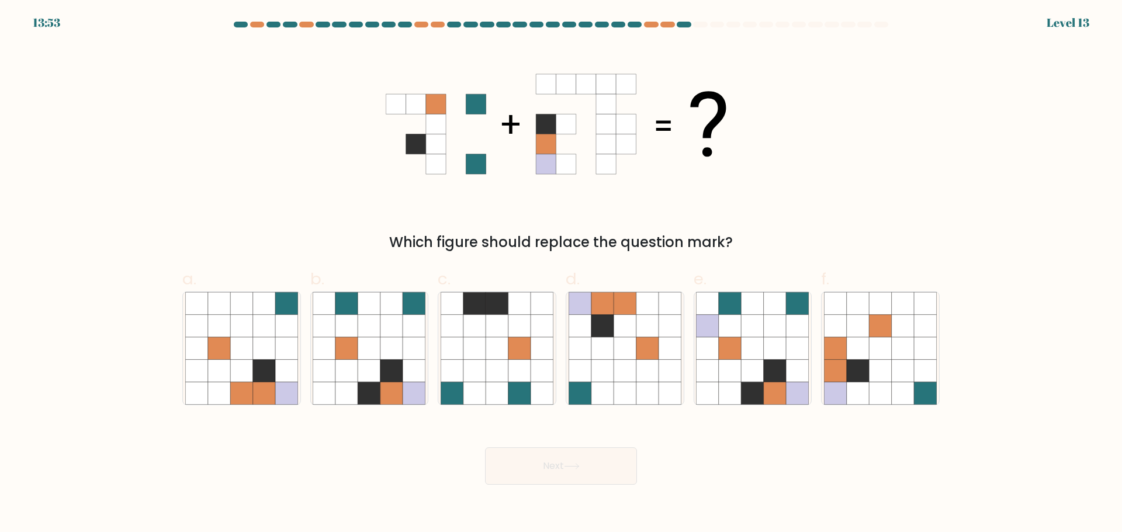
click at [679, 349] on icon at bounding box center [669, 348] width 22 height 22
click at [561, 274] on input "d." at bounding box center [561, 270] width 1 height 8
radio input "true"
click at [747, 355] on icon at bounding box center [752, 348] width 22 height 22
click at [561, 274] on input "e." at bounding box center [561, 270] width 1 height 8
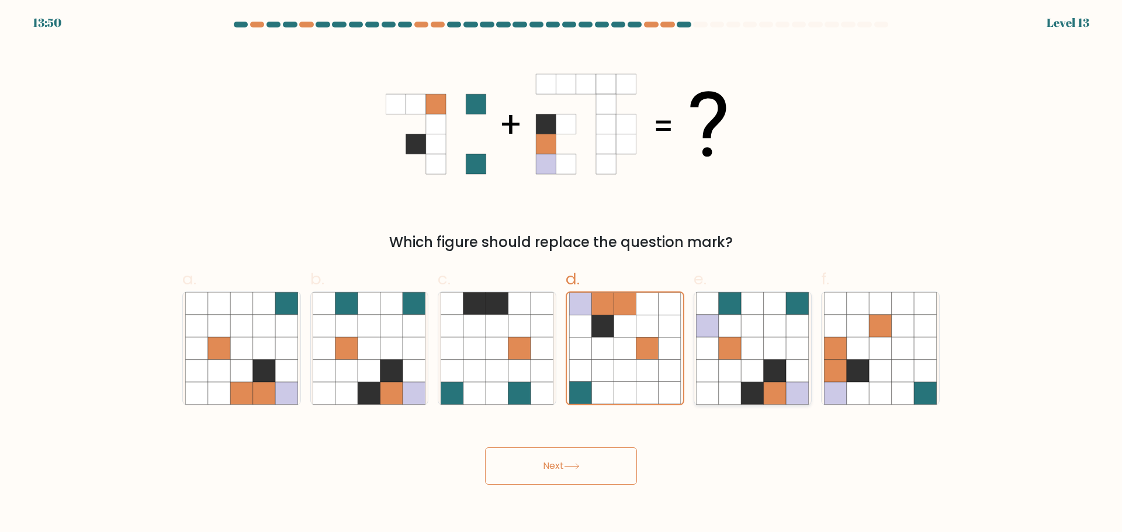
radio input "true"
drag, startPoint x: 407, startPoint y: 402, endPoint x: 408, endPoint y: 395, distance: 7.0
click at [407, 400] on icon at bounding box center [414, 393] width 22 height 22
click at [561, 274] on input "b." at bounding box center [561, 270] width 1 height 8
radio input "true"
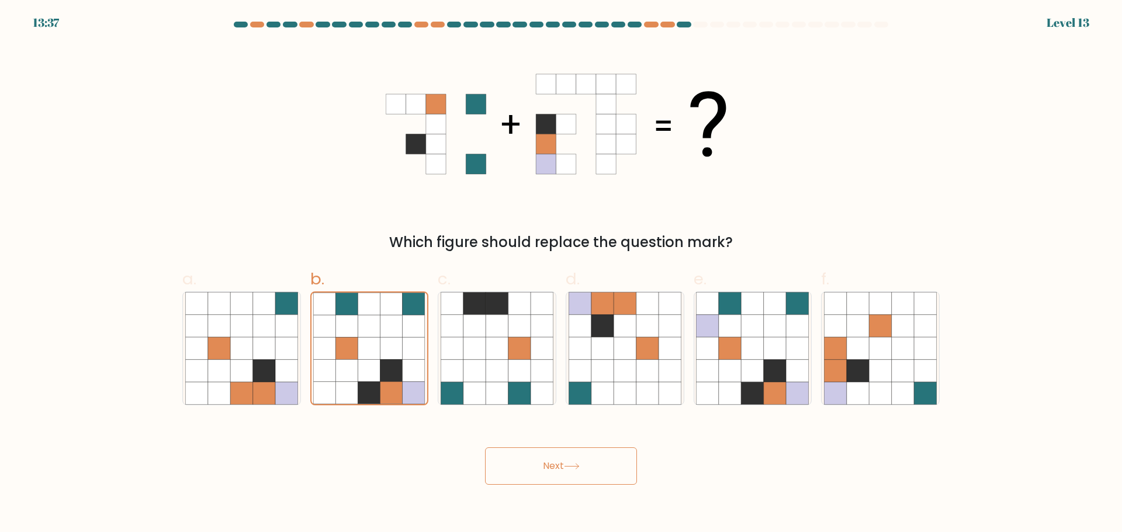
click at [581, 461] on button "Next" at bounding box center [561, 466] width 152 height 37
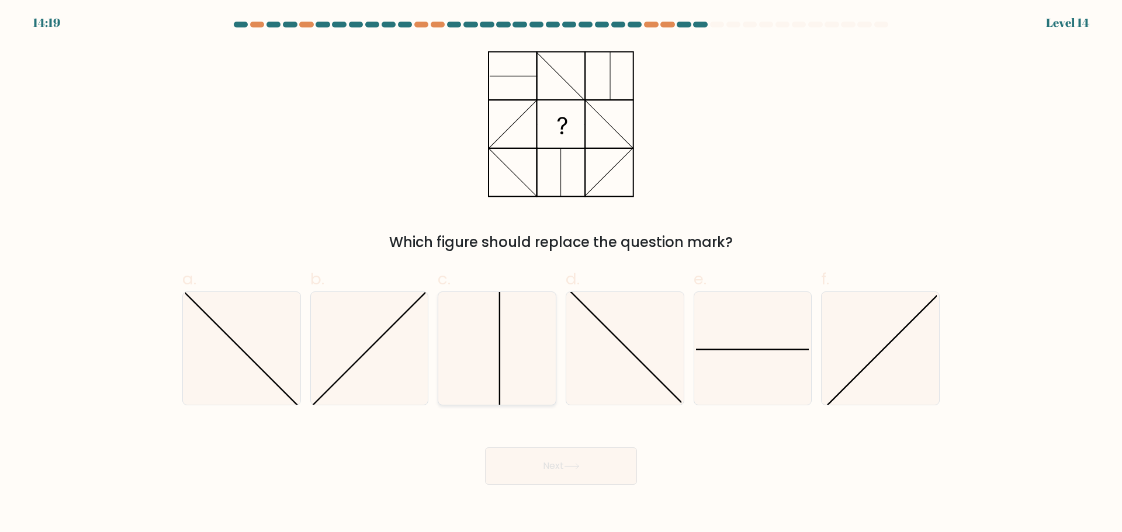
click at [505, 347] on icon at bounding box center [497, 348] width 113 height 113
click at [561, 274] on input "c." at bounding box center [561, 270] width 1 height 8
radio input "true"
drag, startPoint x: 731, startPoint y: 374, endPoint x: 710, endPoint y: 386, distance: 23.3
click at [731, 375] on icon at bounding box center [752, 348] width 113 height 113
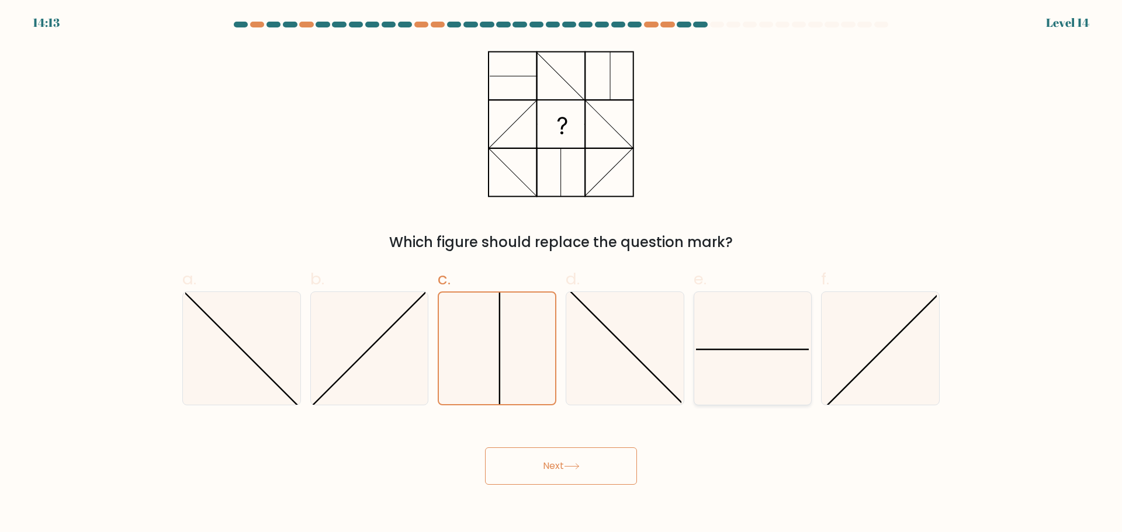
click at [561, 274] on input "e." at bounding box center [561, 270] width 1 height 8
radio input "true"
click at [628, 476] on button "Next" at bounding box center [561, 466] width 152 height 37
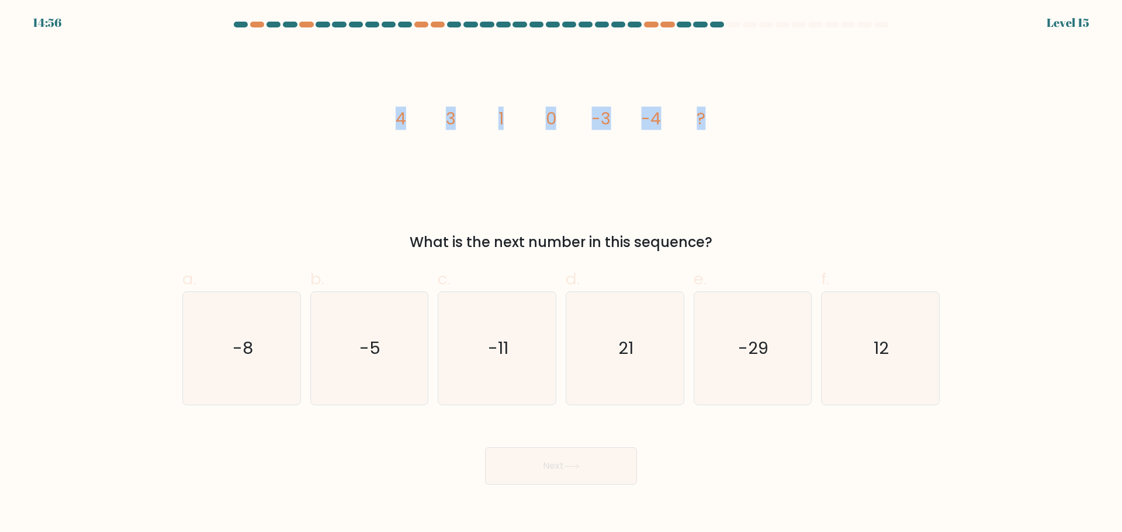
drag, startPoint x: 387, startPoint y: 117, endPoint x: 733, endPoint y: 107, distance: 346.0
click at [720, 113] on icon "image/svg+xml 4 3 1 0 -3 -4 ?" at bounding box center [561, 123] width 351 height 159
copy g "4 3 1 0 -3 -4 ?"
drag, startPoint x: 240, startPoint y: 358, endPoint x: 438, endPoint y: 429, distance: 209.9
click at [241, 358] on text "-8" at bounding box center [243, 348] width 20 height 23
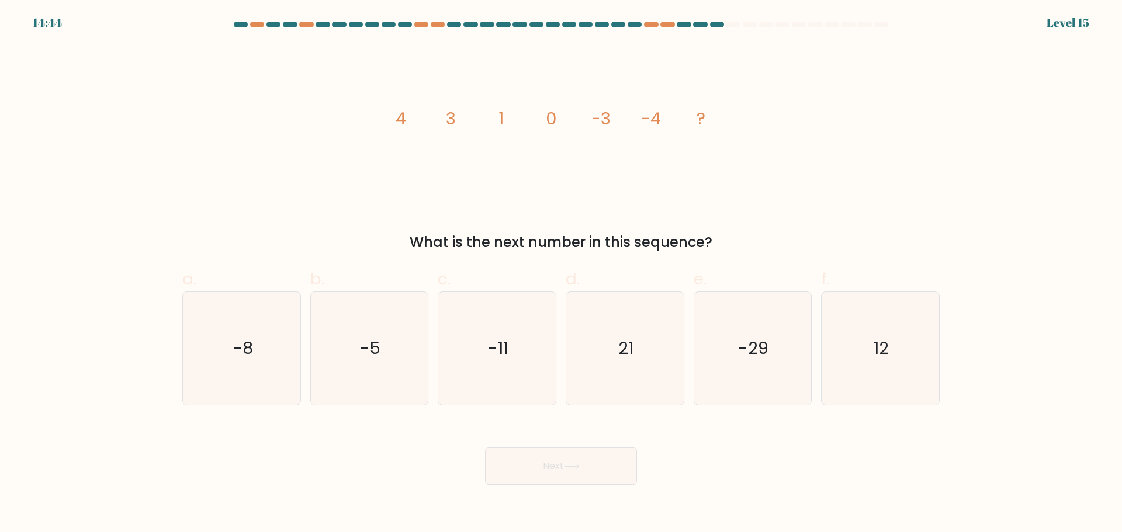
click at [561, 274] on input "a. -8" at bounding box center [561, 270] width 1 height 8
radio input "true"
click at [567, 470] on button "Next" at bounding box center [561, 466] width 152 height 37
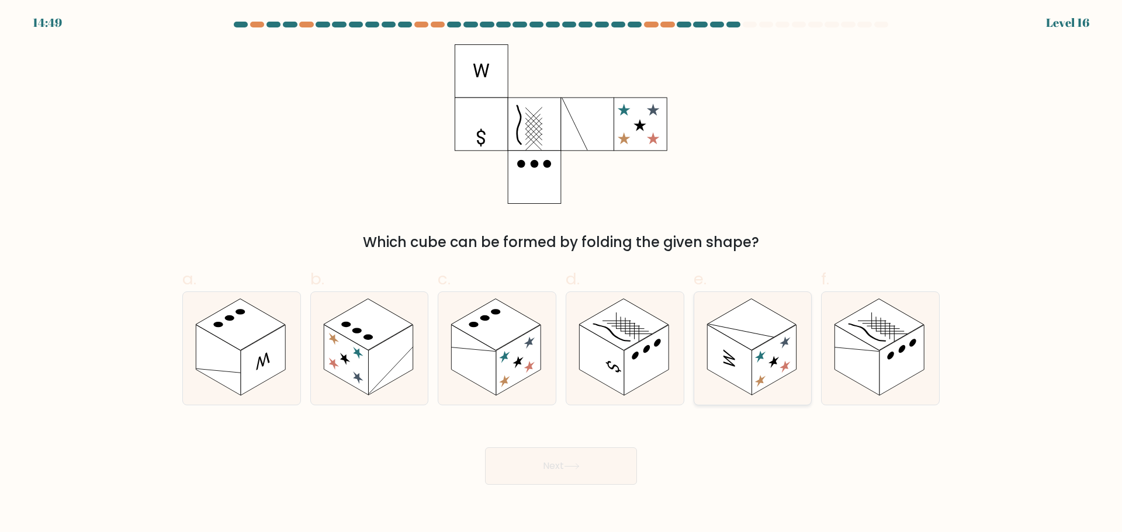
click at [773, 356] on rect at bounding box center [773, 360] width 44 height 71
click at [561, 274] on input "e." at bounding box center [561, 270] width 1 height 8
radio input "true"
click at [646, 359] on rect at bounding box center [646, 360] width 44 height 71
click at [561, 274] on input "d." at bounding box center [561, 270] width 1 height 8
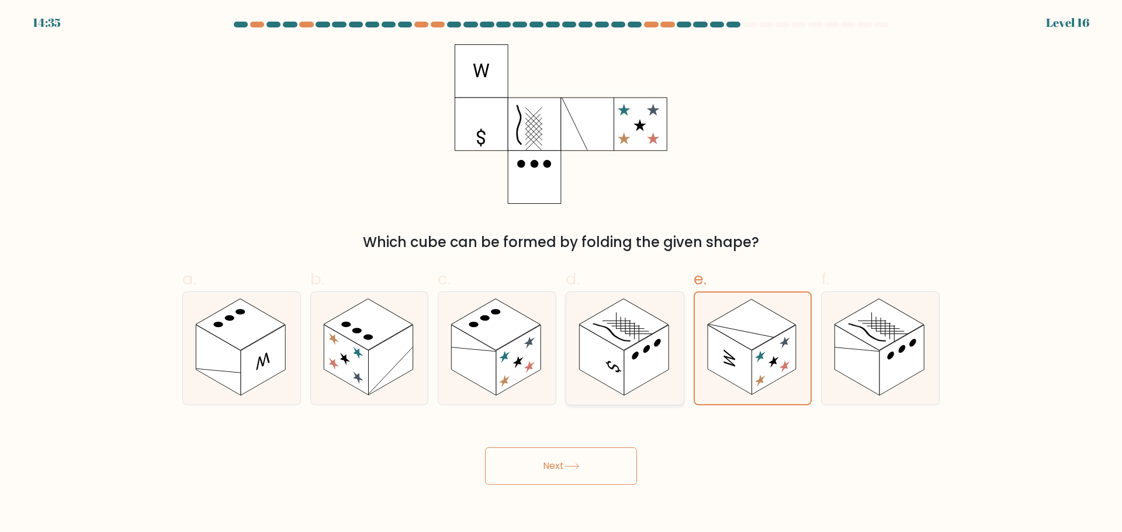
radio input "true"
click at [615, 481] on button "Next" at bounding box center [561, 466] width 152 height 37
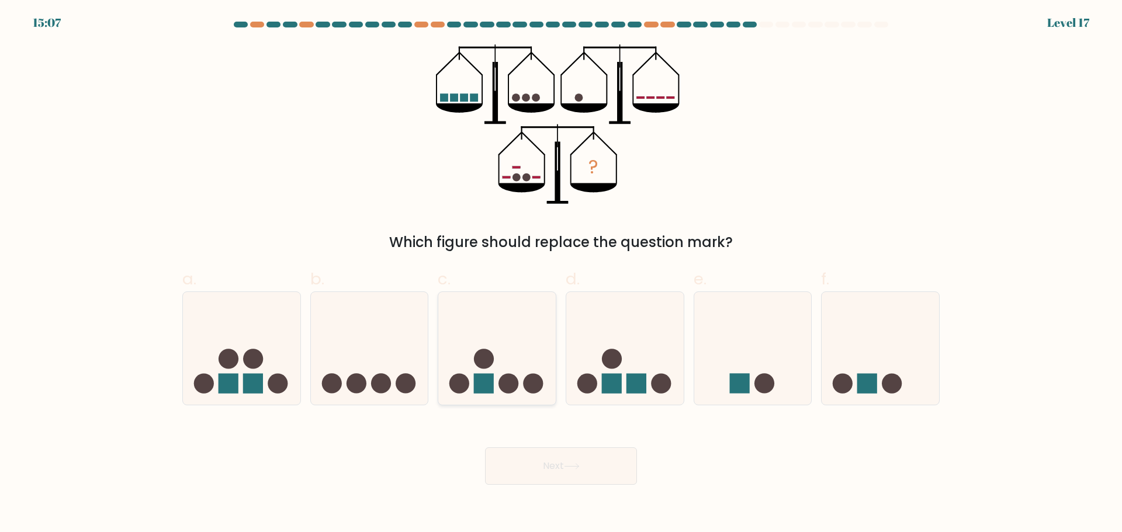
click at [490, 348] on icon at bounding box center [496, 348] width 117 height 97
click at [561, 274] on input "c." at bounding box center [561, 270] width 1 height 8
radio input "true"
click at [569, 466] on icon at bounding box center [572, 466] width 16 height 6
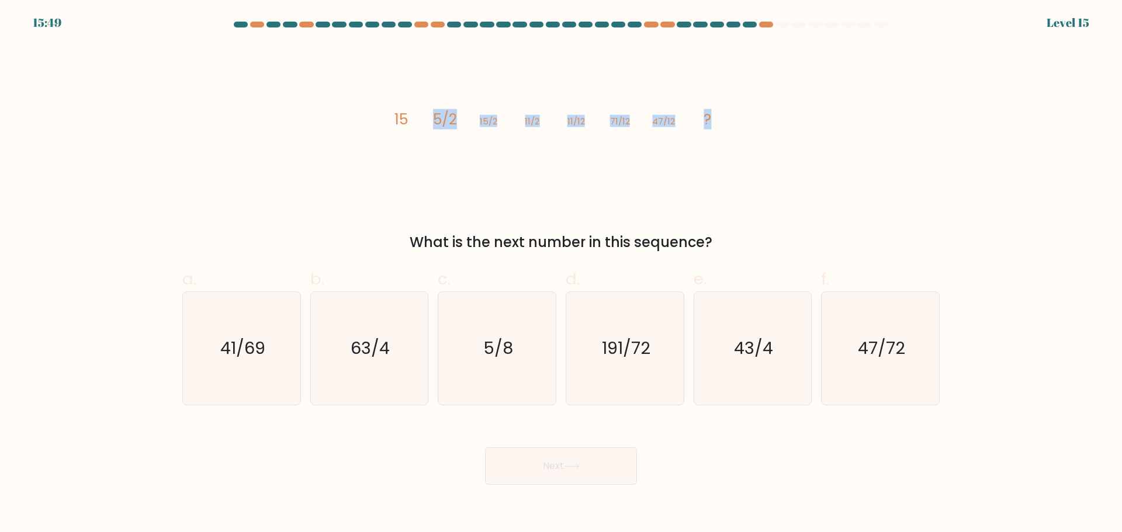
drag, startPoint x: 360, startPoint y: 101, endPoint x: 779, endPoint y: 100, distance: 418.9
click at [779, 100] on div "image/svg+xml 15 5/2 15/2 11/2 11/12 71/12 47/12 ? What is the next number in t…" at bounding box center [560, 148] width 771 height 209
click at [575, 182] on icon "image/svg+xml 15 5/2 15/2 11/2 11/12 71/12 47/12 ?" at bounding box center [561, 123] width 351 height 159
drag, startPoint x: 379, startPoint y: 110, endPoint x: 755, endPoint y: 121, distance: 376.4
click at [753, 123] on div "image/svg+xml 15 5/2 15/2 11/2 11/12 71/12 47/12 ? What is the next number in t…" at bounding box center [560, 148] width 771 height 209
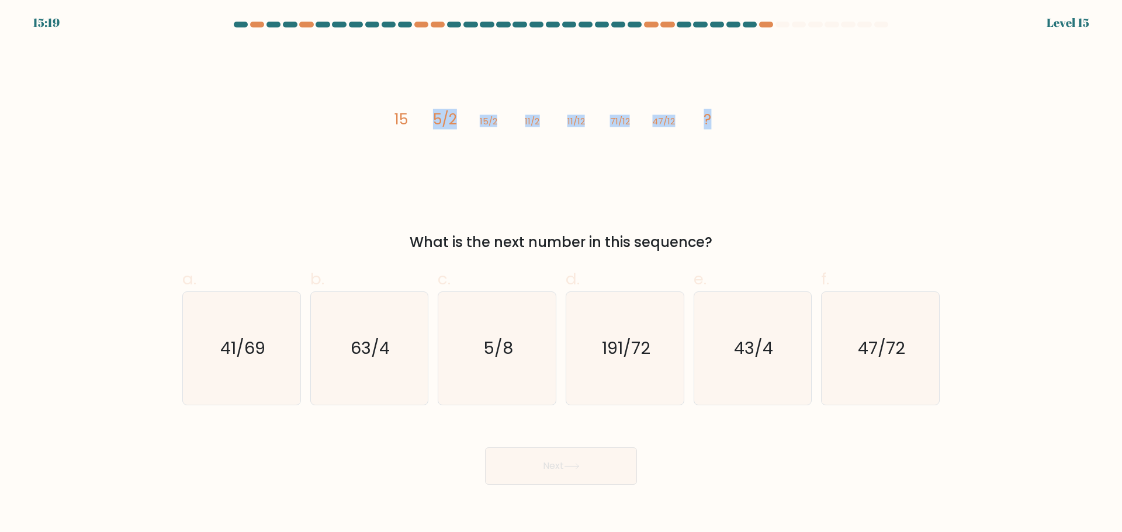
click at [474, 95] on icon "image/svg+xml 15 5/2 15/2 11/2 11/12 71/12 47/12 ?" at bounding box center [561, 123] width 351 height 159
click at [404, 122] on tspan "15" at bounding box center [400, 119] width 13 height 20
drag, startPoint x: 390, startPoint y: 119, endPoint x: 851, endPoint y: 44, distance: 467.6
click at [721, 117] on icon "image/svg+xml 15 5/2 15/2 11/2 11/12 71/12 47/12 ?" at bounding box center [561, 123] width 351 height 159
click at [861, 340] on text "47/72" at bounding box center [881, 348] width 47 height 23
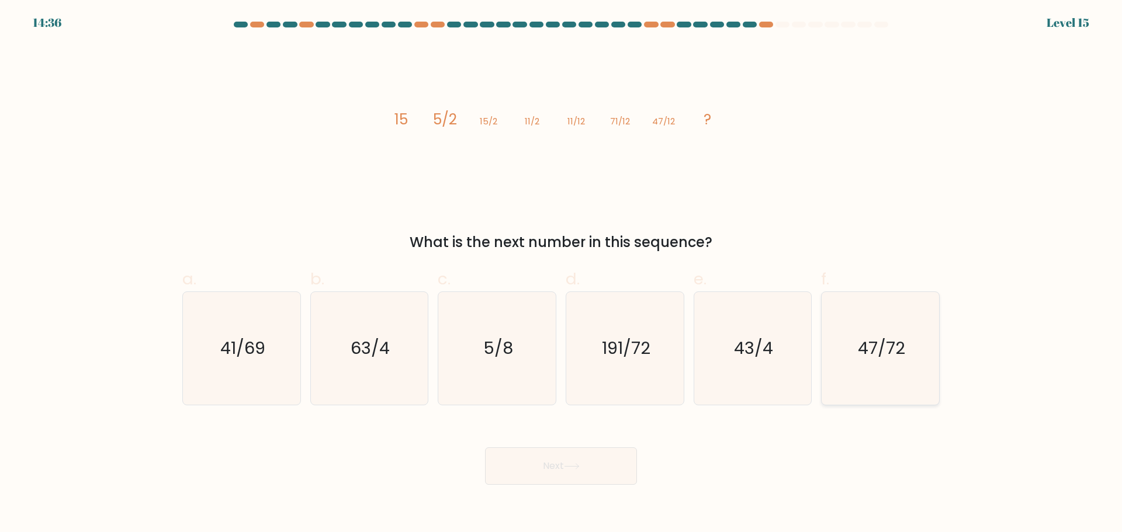
click at [561, 274] on input "f. 47/72" at bounding box center [561, 270] width 1 height 8
radio input "true"
click at [587, 462] on button "Next" at bounding box center [561, 466] width 152 height 37
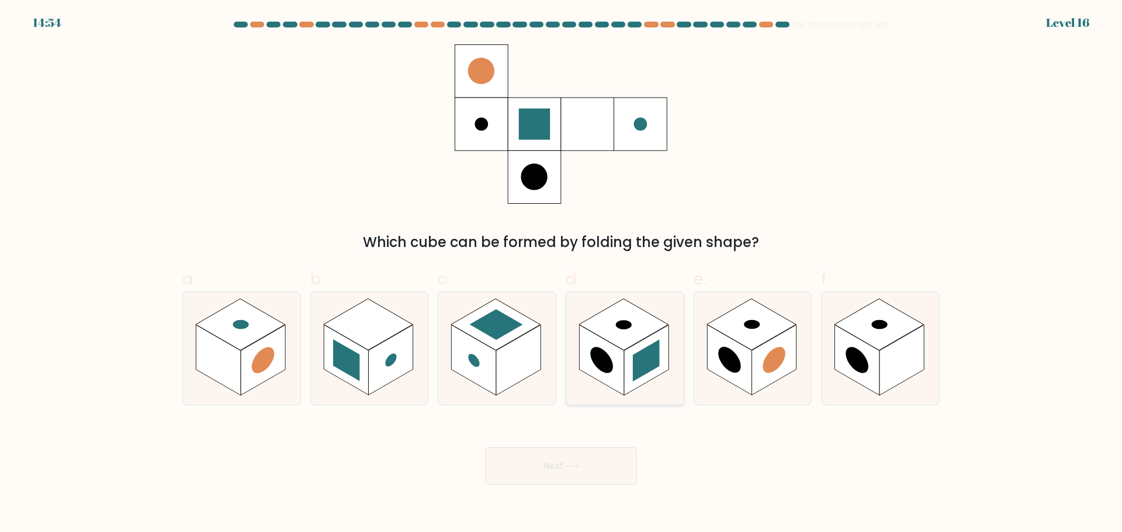
drag, startPoint x: 640, startPoint y: 337, endPoint x: 667, endPoint y: 370, distance: 42.8
click at [640, 337] on rect at bounding box center [623, 324] width 89 height 51
click at [561, 274] on input "d." at bounding box center [561, 270] width 1 height 8
radio input "true"
click at [585, 473] on button "Next" at bounding box center [561, 466] width 152 height 37
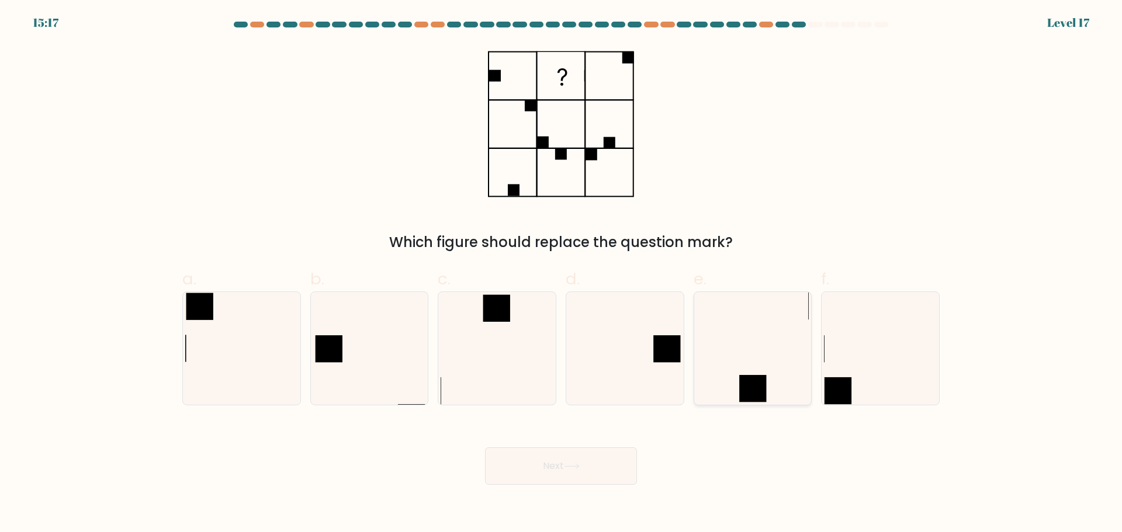
click at [757, 361] on icon at bounding box center [752, 348] width 113 height 113
click at [561, 274] on input "e." at bounding box center [561, 270] width 1 height 8
radio input "true"
click at [568, 479] on button "Next" at bounding box center [561, 466] width 152 height 37
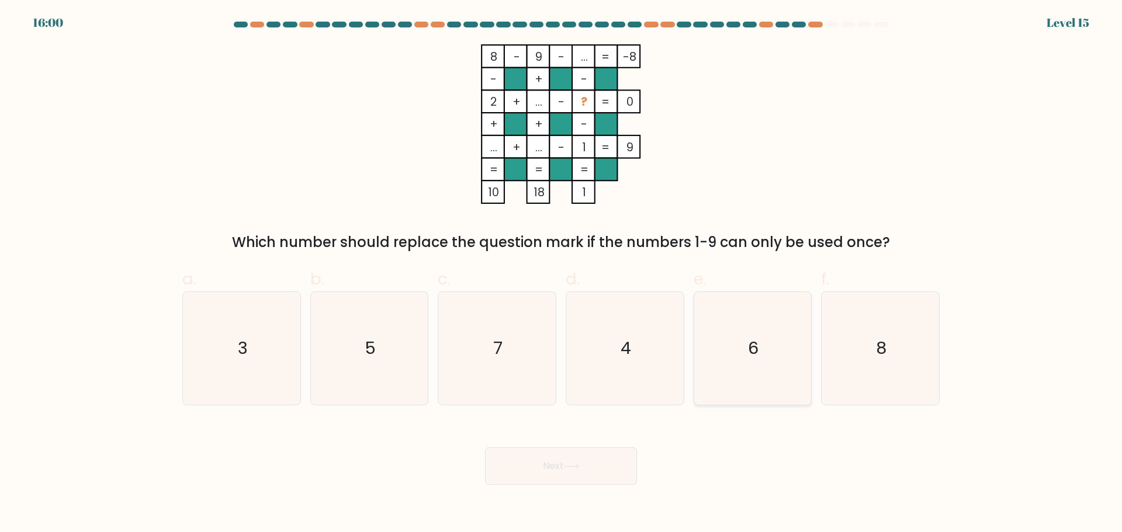
click at [772, 343] on icon "6" at bounding box center [752, 348] width 113 height 113
click at [561, 274] on input "e. 6" at bounding box center [561, 270] width 1 height 8
radio input "true"
click at [603, 480] on button "Next" at bounding box center [561, 466] width 152 height 37
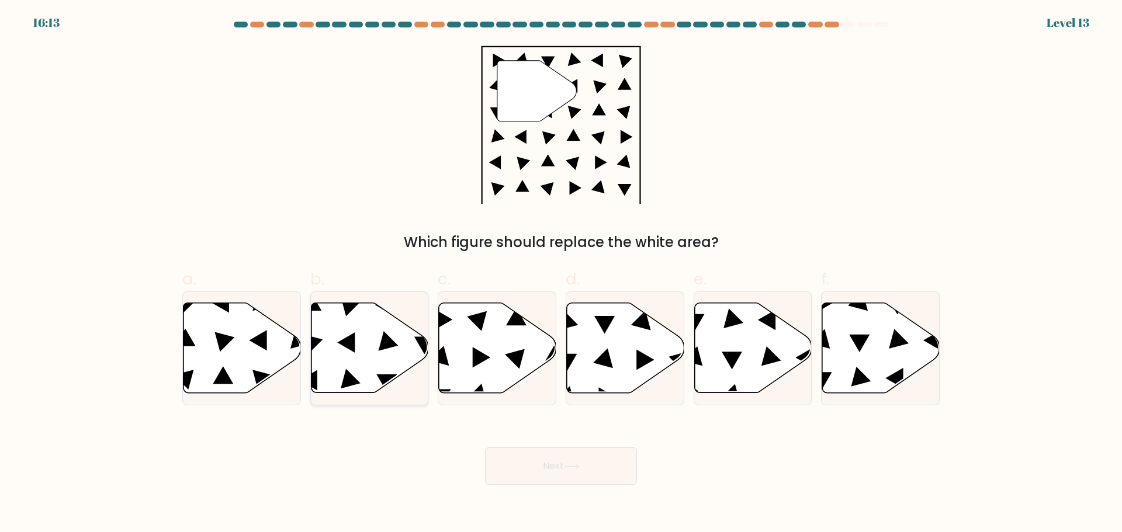
drag, startPoint x: 222, startPoint y: 353, endPoint x: 355, endPoint y: 387, distance: 137.6
click at [223, 352] on icon at bounding box center [241, 348] width 117 height 90
click at [561, 274] on input "a." at bounding box center [561, 270] width 1 height 8
radio input "true"
click at [618, 471] on button "Next" at bounding box center [561, 466] width 152 height 37
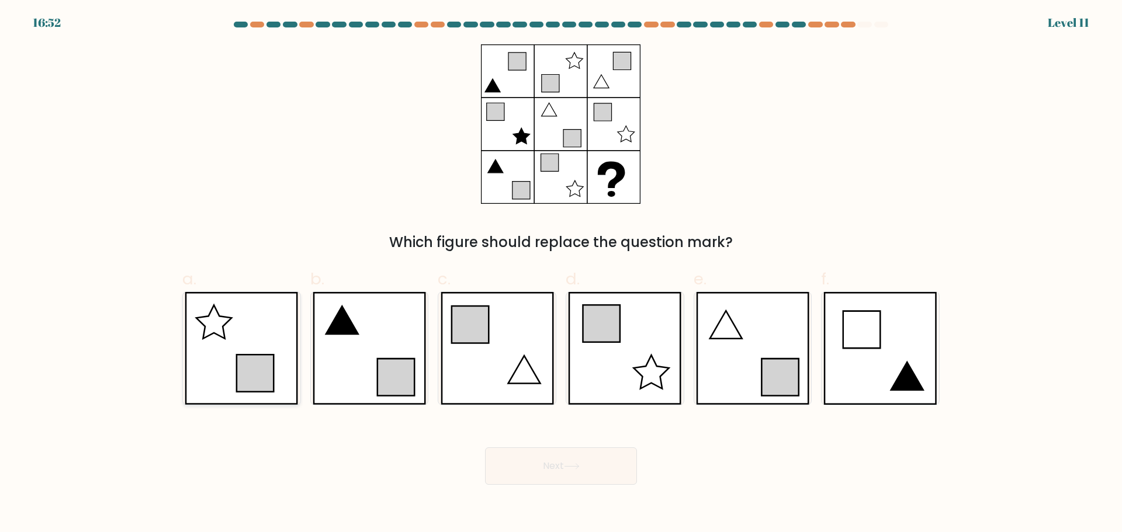
click at [223, 395] on icon at bounding box center [241, 348] width 113 height 113
click at [561, 274] on input "a." at bounding box center [561, 270] width 1 height 8
radio input "true"
click at [543, 462] on button "Next" at bounding box center [561, 466] width 152 height 37
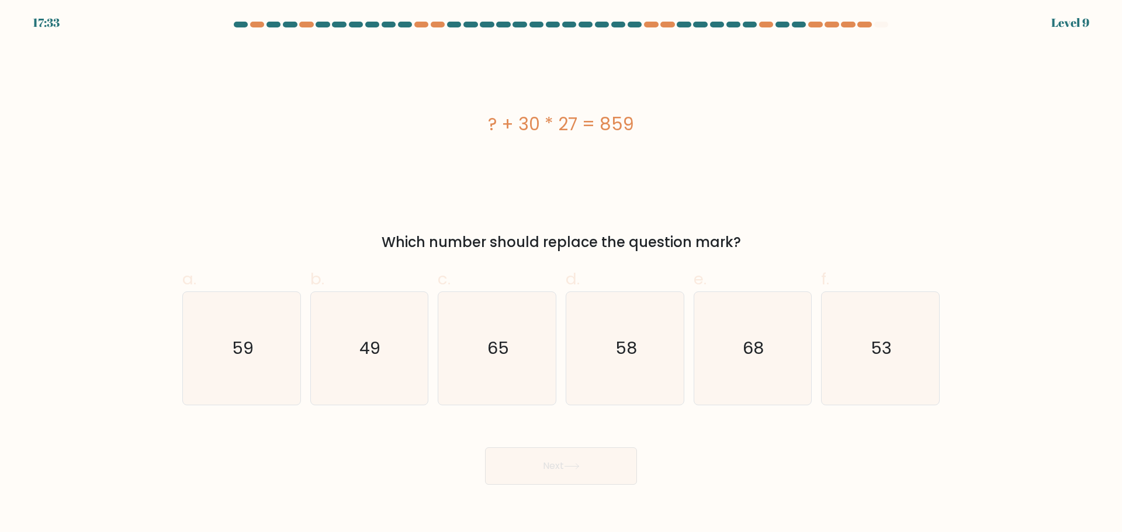
drag, startPoint x: 469, startPoint y: 126, endPoint x: 726, endPoint y: 99, distance: 258.5
click at [678, 105] on div "? + 30 * 27 = 859" at bounding box center [560, 123] width 757 height 159
click at [412, 338] on icon "49" at bounding box center [369, 348] width 113 height 113
click at [561, 274] on input "b. 49" at bounding box center [561, 270] width 1 height 8
radio input "true"
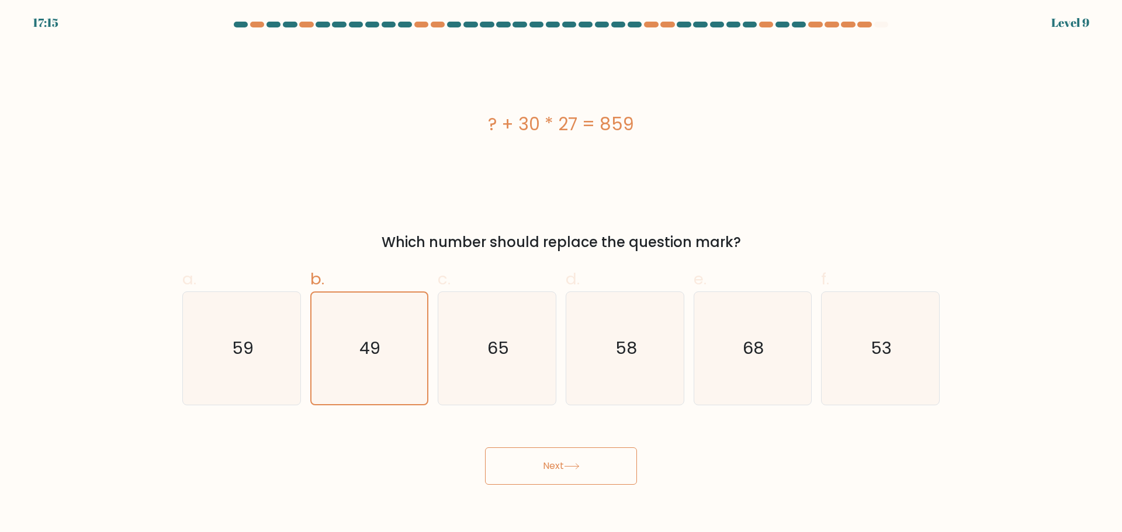
click at [550, 463] on button "Next" at bounding box center [561, 466] width 152 height 37
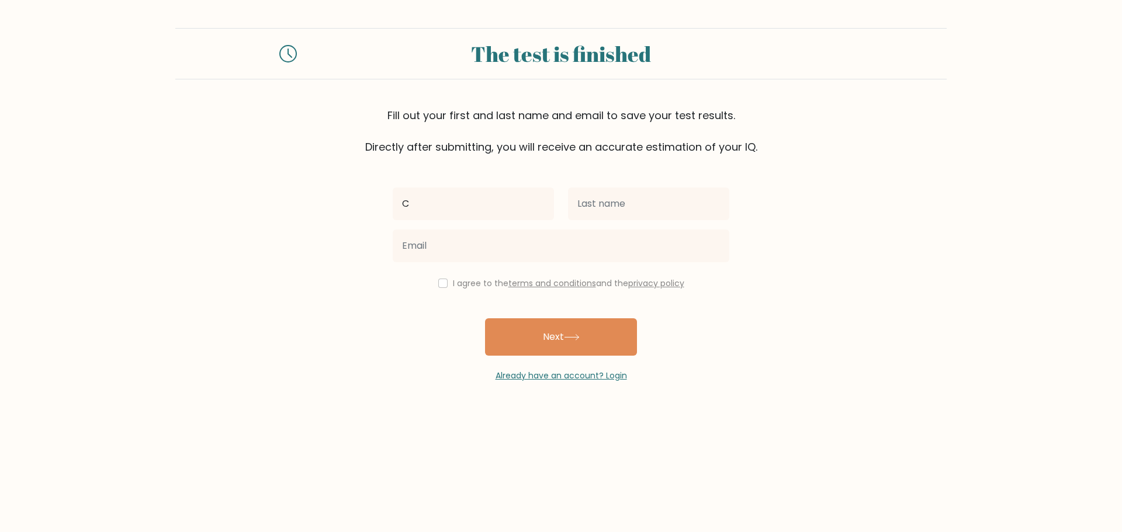
type input "C"
click at [501, 223] on div "C" at bounding box center [473, 204] width 175 height 42
click at [497, 200] on input "C" at bounding box center [473, 204] width 161 height 33
type input "Cyril"
type input "Soqueno"
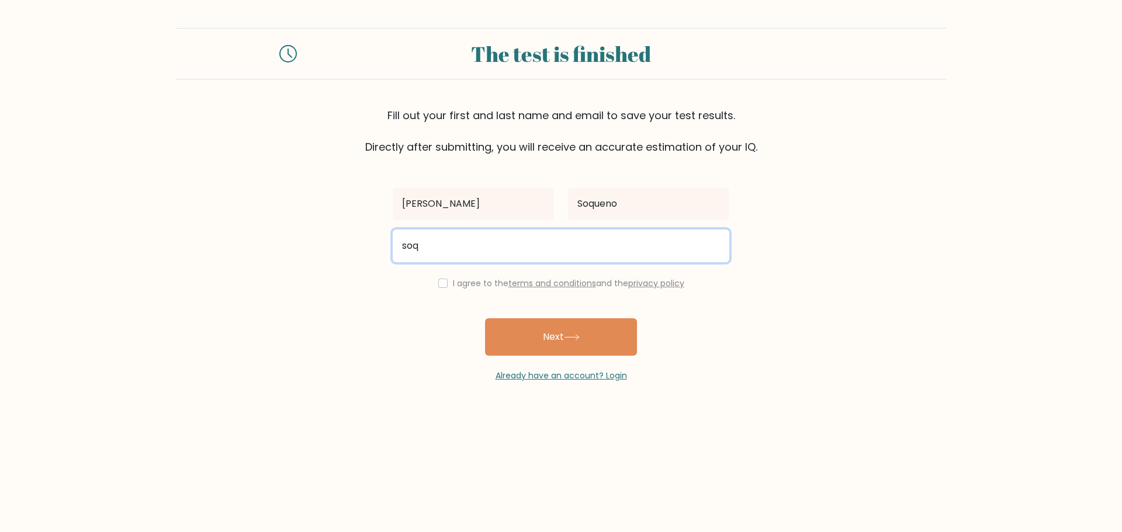
type input "[EMAIL_ADDRESS][DOMAIN_NAME]"
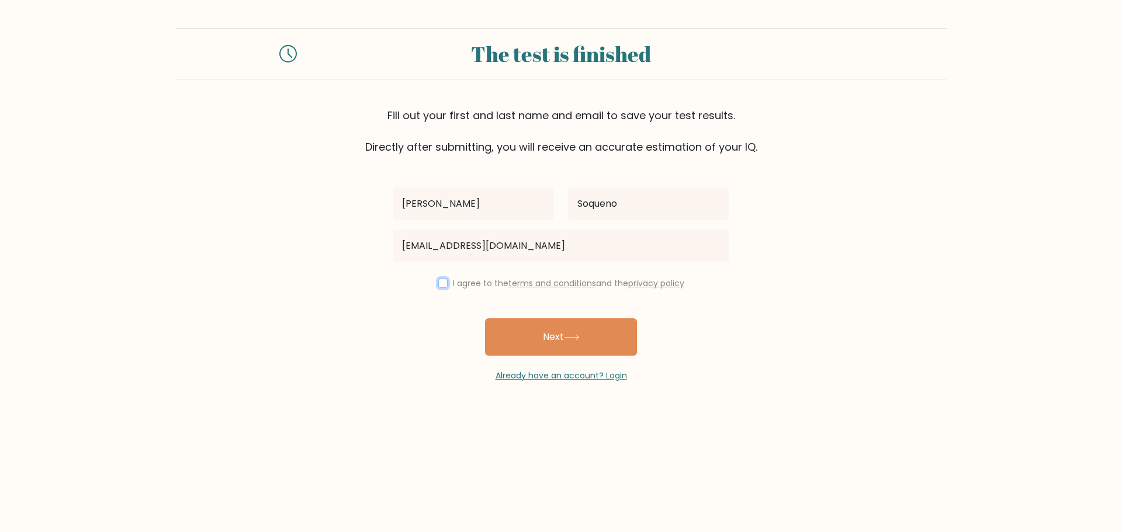
click at [440, 287] on input "checkbox" at bounding box center [442, 283] width 9 height 9
checkbox input "true"
click at [565, 332] on button "Next" at bounding box center [561, 336] width 152 height 37
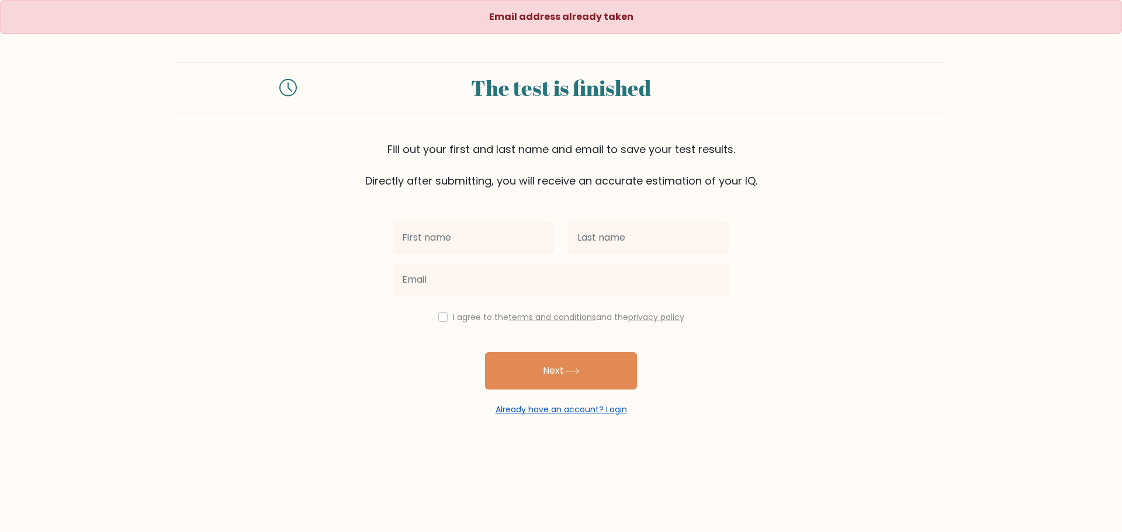
click at [587, 406] on link "Already have an account? Login" at bounding box center [560, 410] width 131 height 12
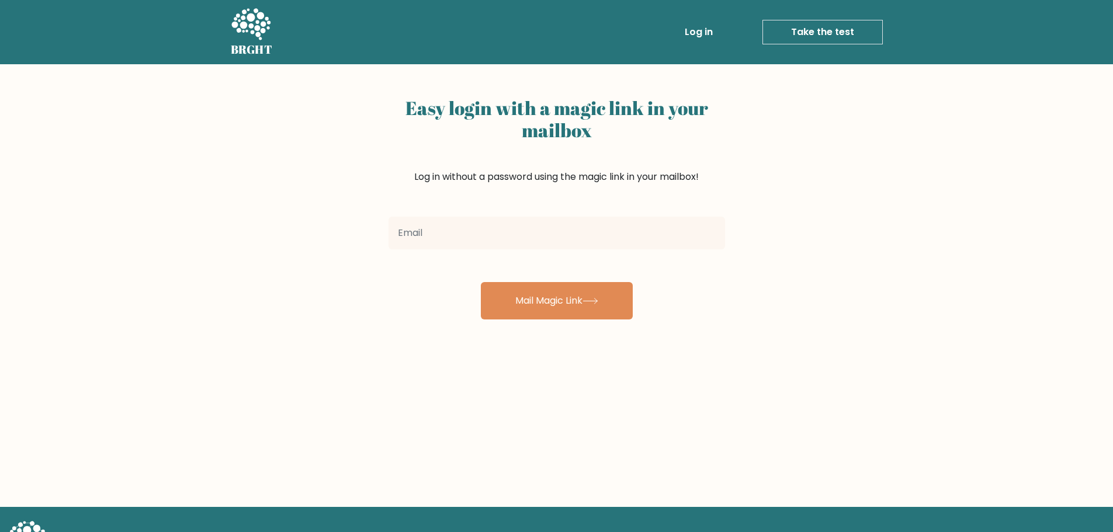
click at [707, 26] on link "Log in" at bounding box center [698, 31] width 37 height 23
click at [695, 32] on link "Log in" at bounding box center [698, 31] width 37 height 23
drag, startPoint x: 0, startPoint y: 0, endPoint x: 694, endPoint y: 32, distance: 694.8
click at [695, 31] on link "Log in" at bounding box center [698, 31] width 37 height 23
click at [497, 233] on input "email" at bounding box center [557, 233] width 337 height 33
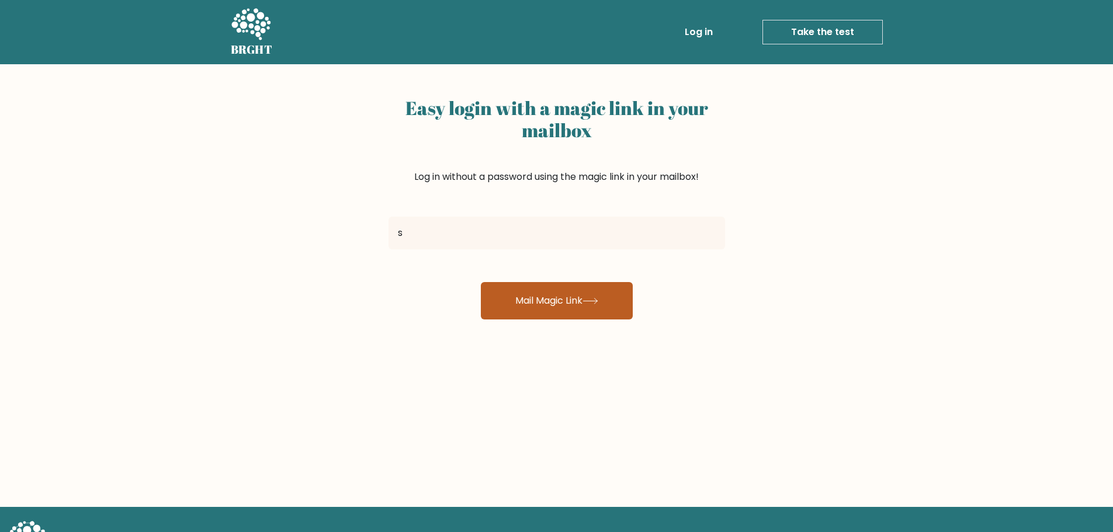
type input "[EMAIL_ADDRESS][DOMAIN_NAME]"
click at [530, 292] on button "Mail Magic Link" at bounding box center [557, 300] width 152 height 37
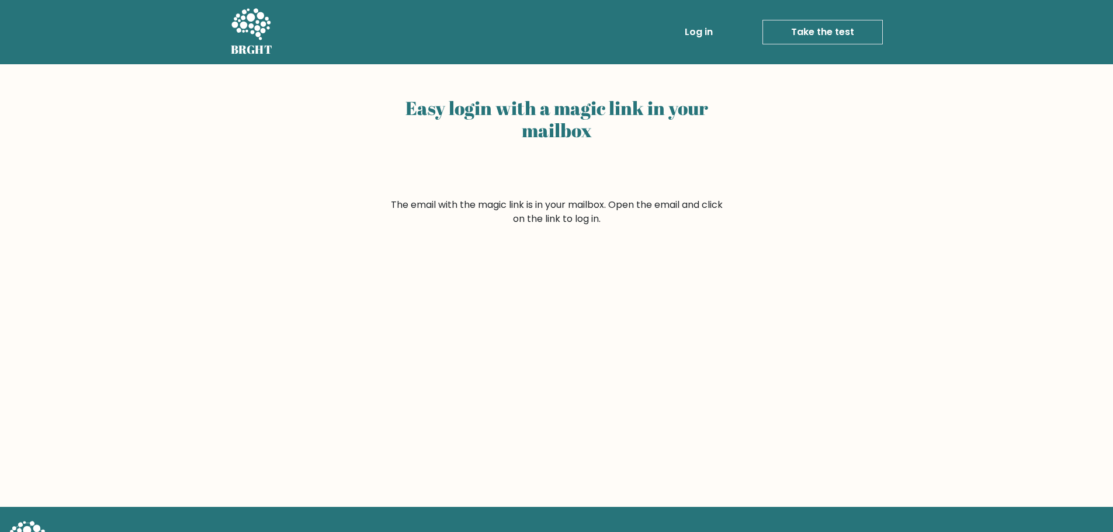
click at [689, 31] on link "Log in" at bounding box center [698, 31] width 37 height 23
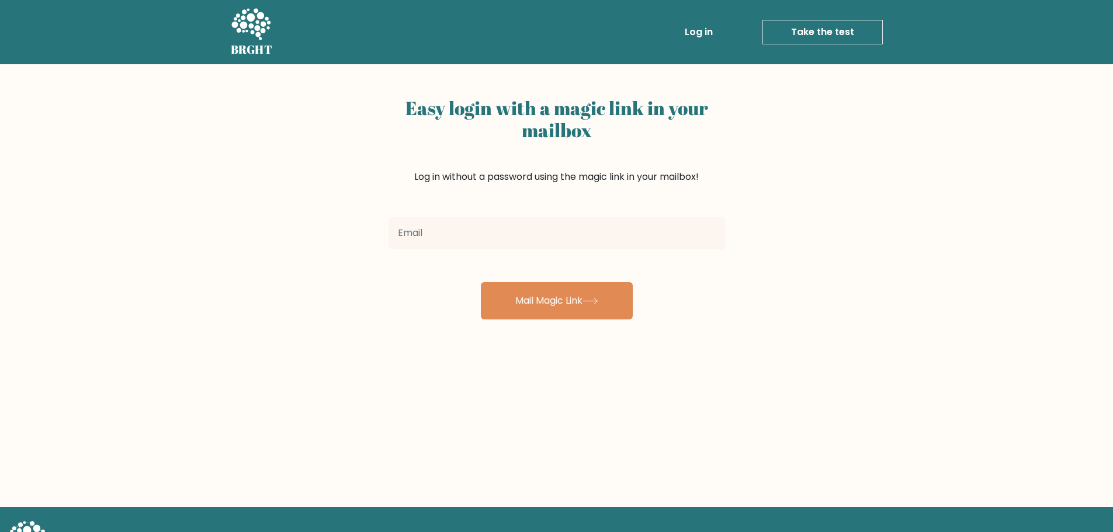
click at [565, 244] on input "email" at bounding box center [557, 233] width 337 height 33
type input "s"
drag, startPoint x: 519, startPoint y: 234, endPoint x: 143, endPoint y: 230, distance: 375.7
click at [260, 221] on div "Easy login with a magic link in your mailbox Log in without a password using th…" at bounding box center [556, 285] width 1113 height 443
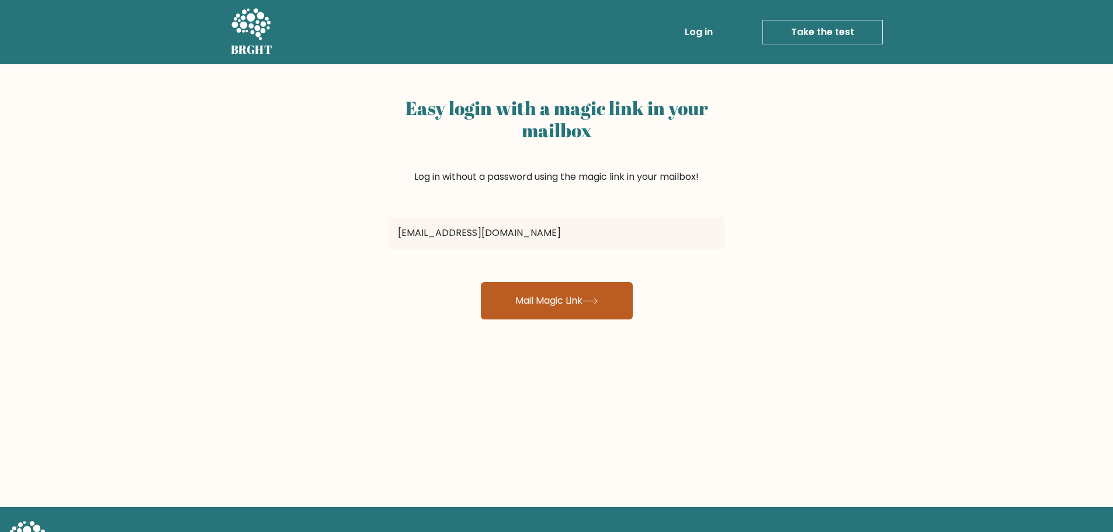
type input "[EMAIL_ADDRESS][DOMAIN_NAME]"
click at [537, 295] on button "Mail Magic Link" at bounding box center [557, 300] width 152 height 37
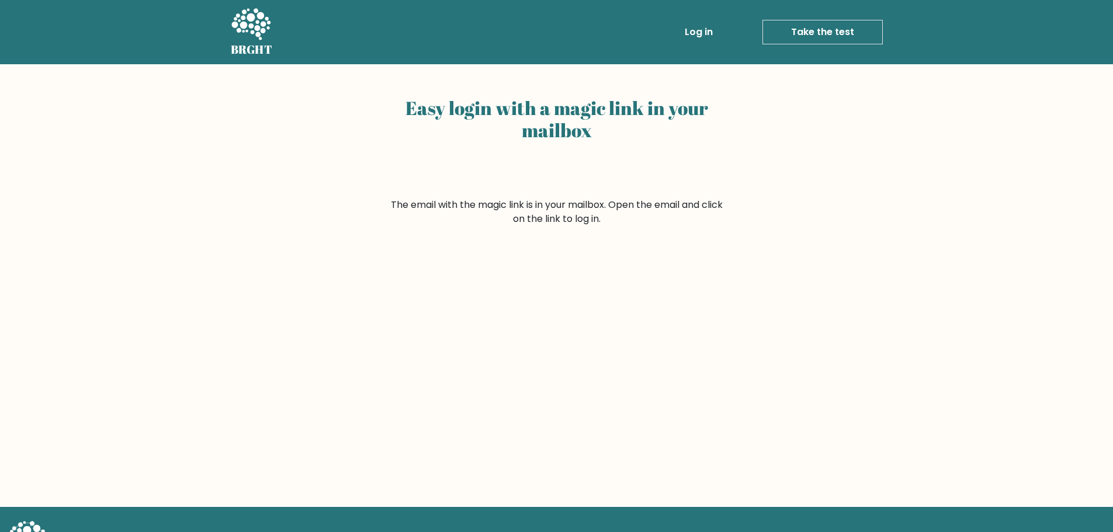
click at [251, 19] on icon at bounding box center [250, 24] width 39 height 32
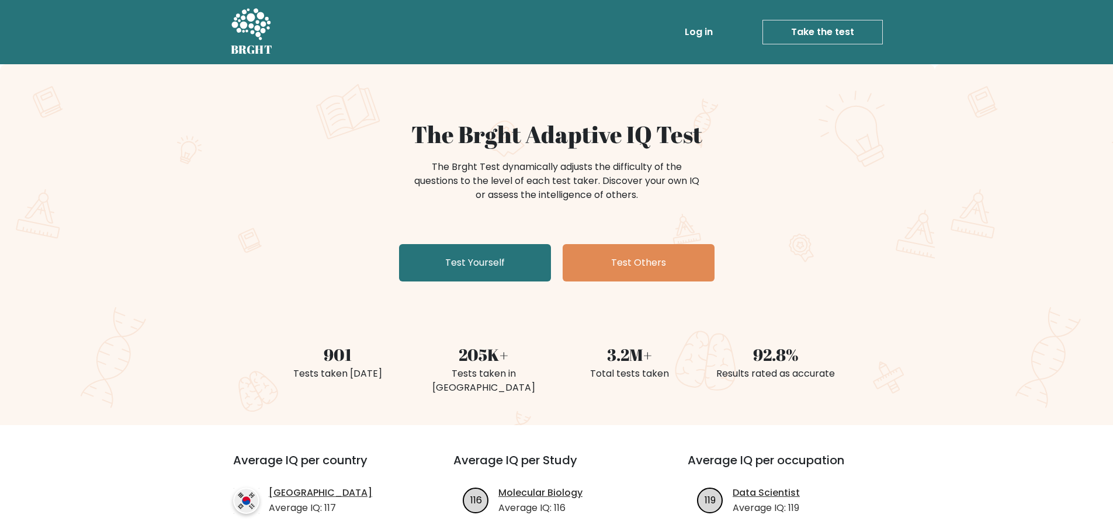
click at [726, 23] on li "Take the test Take the test" at bounding box center [799, 32] width 165 height 25
click at [716, 26] on link "Log in" at bounding box center [698, 31] width 37 height 23
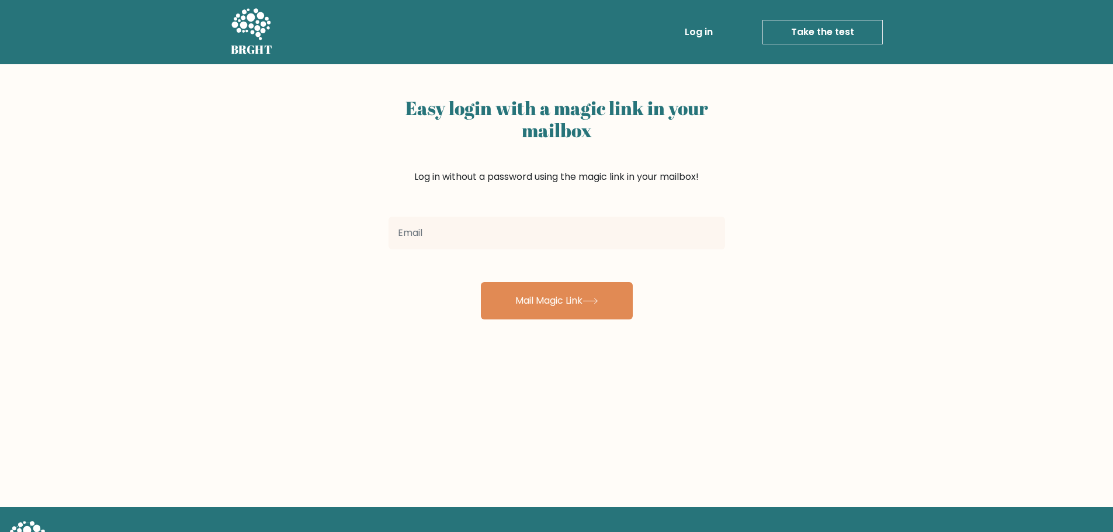
click at [512, 233] on input "email" at bounding box center [557, 233] width 337 height 33
type input "[EMAIL_ADDRESS][DOMAIN_NAME]"
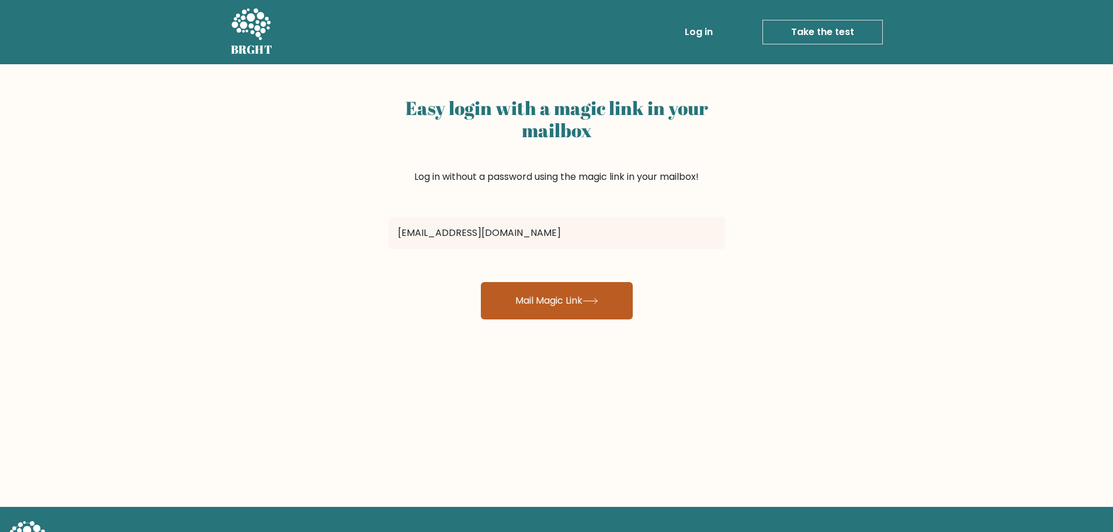
click at [587, 299] on button "Mail Magic Link" at bounding box center [557, 300] width 152 height 37
